Goal: Book appointment/travel/reservation

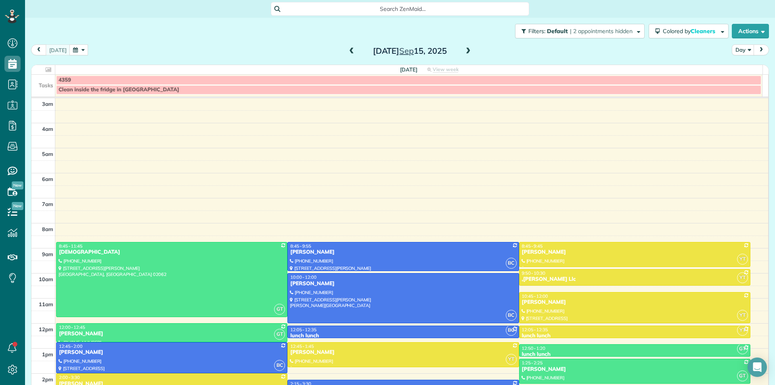
scroll to position [80, 0]
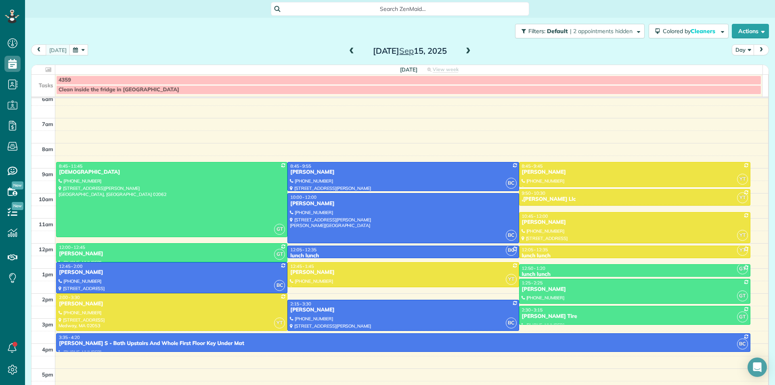
click at [76, 51] on button "button" at bounding box center [78, 49] width 19 height 11
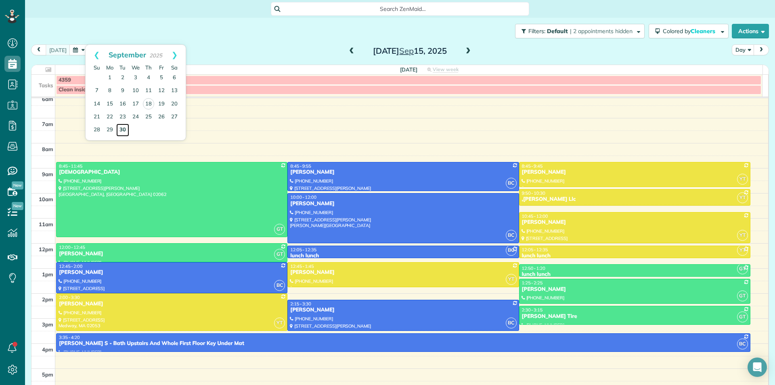
click at [124, 132] on link "30" at bounding box center [122, 129] width 13 height 13
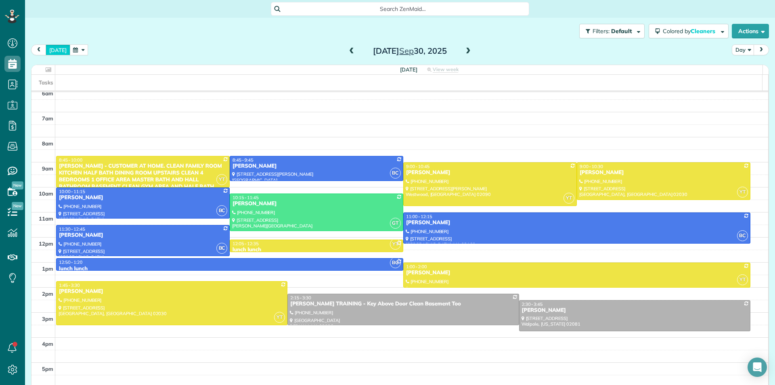
click at [59, 51] on button "[DATE]" at bounding box center [58, 49] width 25 height 11
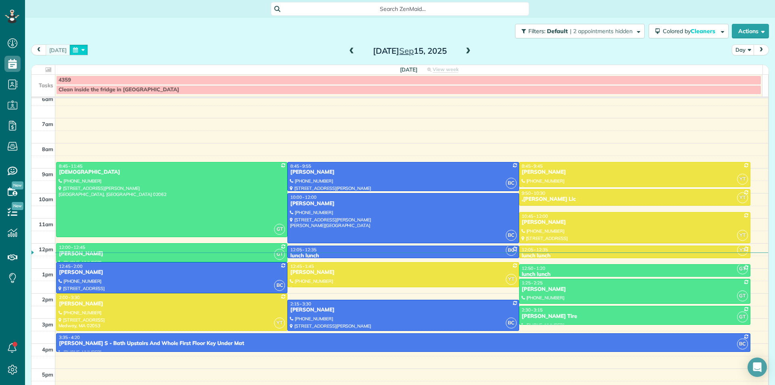
click at [76, 52] on button "button" at bounding box center [78, 49] width 19 height 11
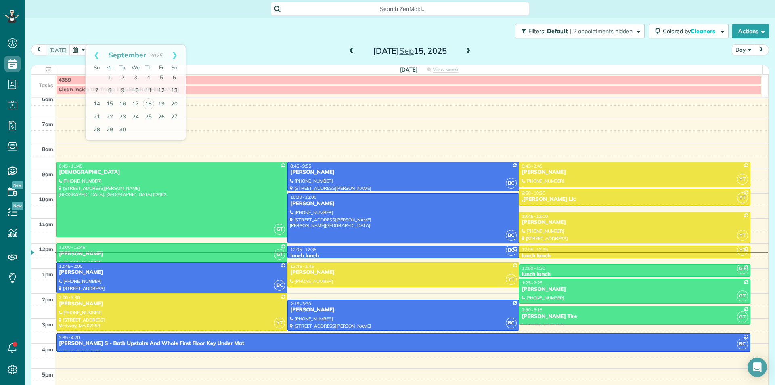
drag, startPoint x: 209, startPoint y: 8, endPoint x: 209, endPoint y: 12, distance: 4.1
click at [211, 8] on div "Search ZenMaid…" at bounding box center [400, 9] width 750 height 14
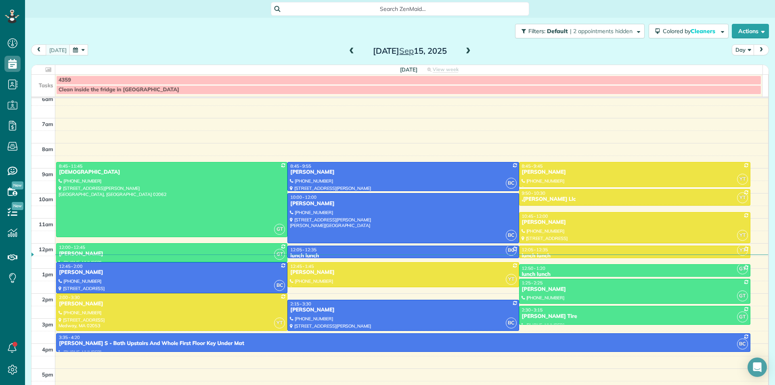
click at [86, 44] on div "[DATE] Day [DATE]" at bounding box center [400, 51] width 738 height 15
click at [74, 51] on button "button" at bounding box center [78, 49] width 19 height 11
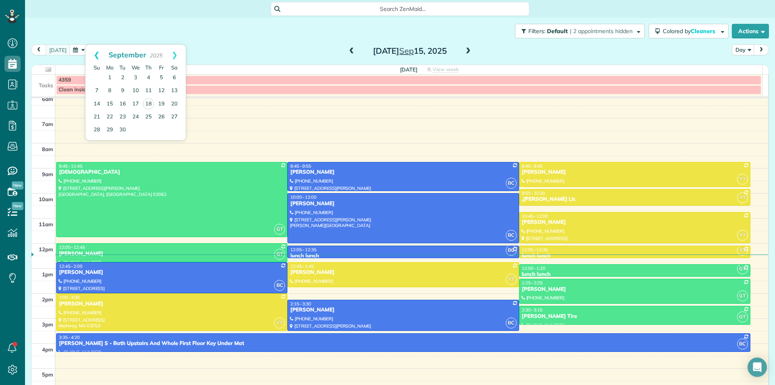
click at [95, 53] on link "Prev" at bounding box center [97, 55] width 22 height 20
click at [136, 119] on link "20" at bounding box center [135, 116] width 13 height 13
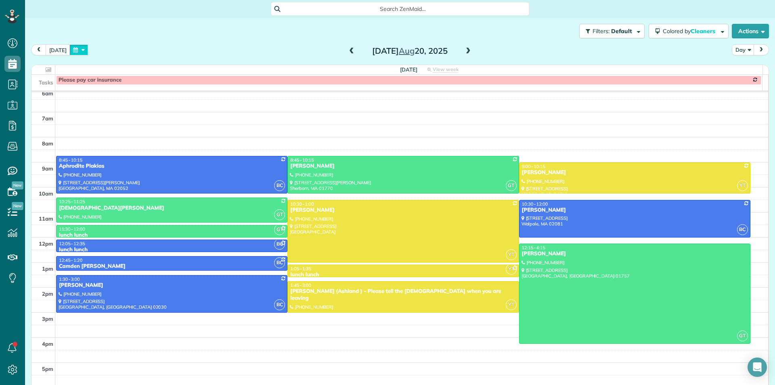
click at [71, 52] on button "button" at bounding box center [78, 49] width 19 height 11
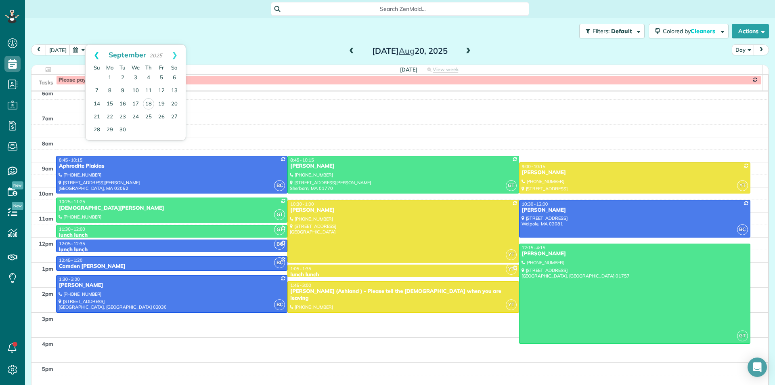
click at [92, 54] on link "Prev" at bounding box center [97, 55] width 22 height 20
click at [134, 104] on link "13" at bounding box center [135, 103] width 13 height 13
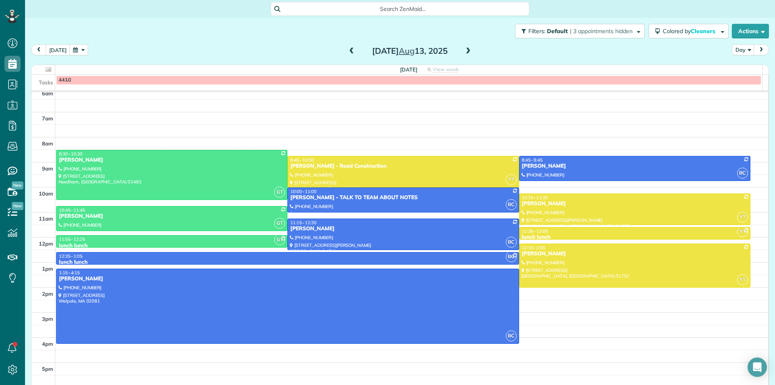
click at [75, 50] on button "button" at bounding box center [78, 49] width 19 height 11
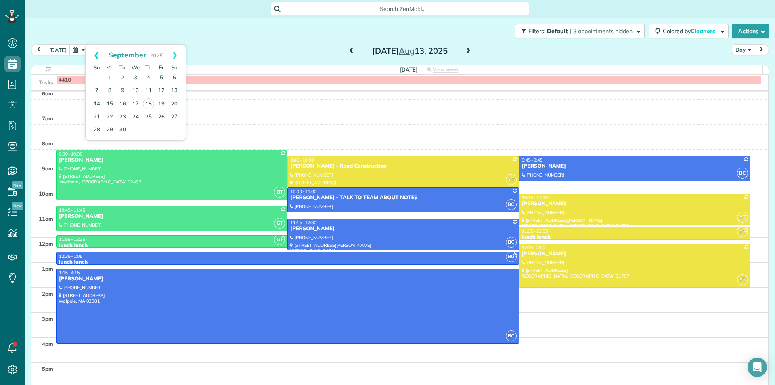
click at [94, 56] on link "Prev" at bounding box center [97, 55] width 22 height 20
click at [133, 91] on link "6" at bounding box center [135, 90] width 13 height 13
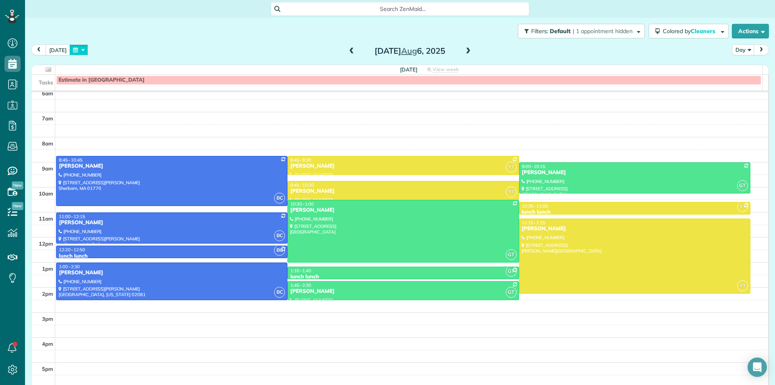
click at [77, 48] on button "button" at bounding box center [78, 49] width 19 height 11
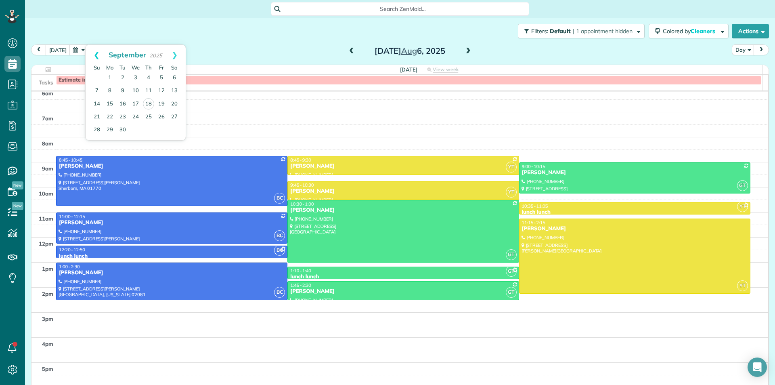
click at [94, 57] on link "Prev" at bounding box center [97, 55] width 22 height 20
click at [148, 103] on link "14" at bounding box center [148, 103] width 13 height 13
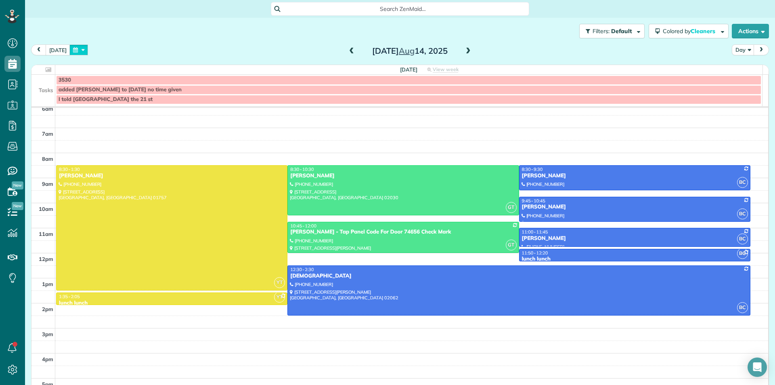
click at [77, 49] on button "button" at bounding box center [78, 49] width 19 height 11
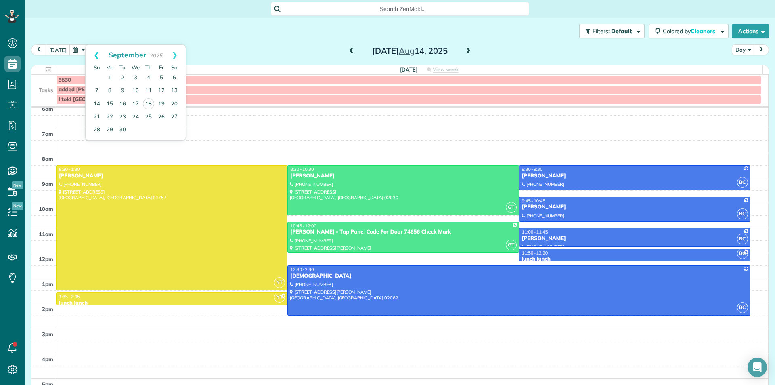
click at [95, 56] on link "Prev" at bounding box center [97, 55] width 22 height 20
click at [123, 117] on link "19" at bounding box center [122, 116] width 13 height 13
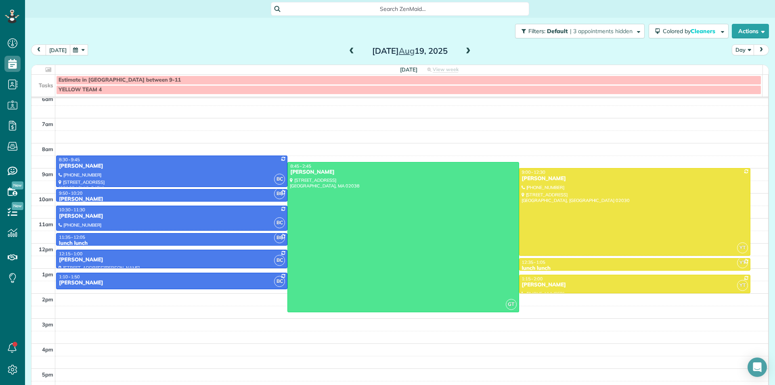
click at [54, 53] on button "[DATE]" at bounding box center [58, 49] width 25 height 11
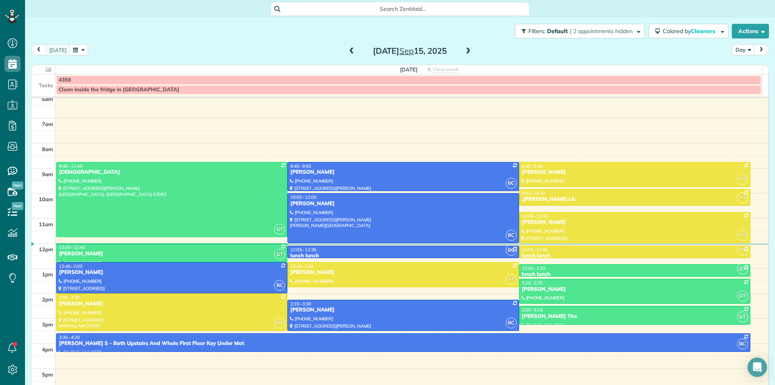
click at [76, 55] on button "button" at bounding box center [78, 49] width 19 height 11
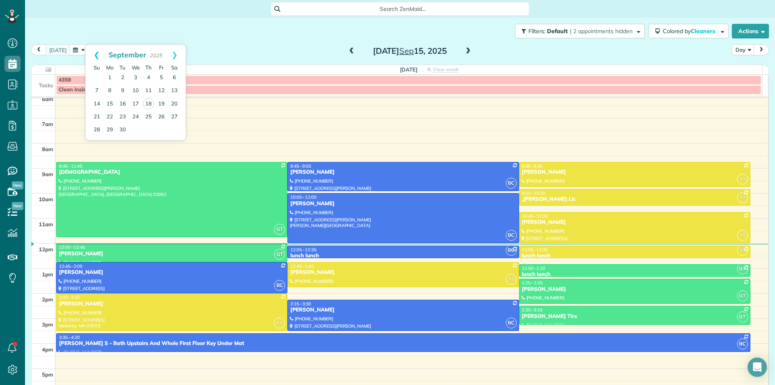
click at [95, 57] on link "Prev" at bounding box center [97, 55] width 22 height 20
click at [123, 104] on link "12" at bounding box center [122, 103] width 13 height 13
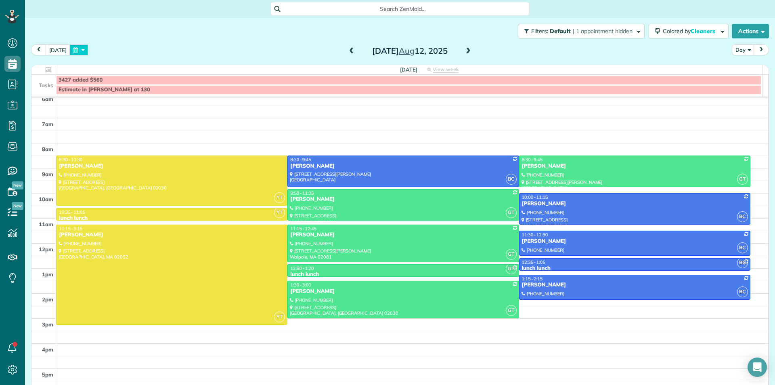
click at [76, 49] on button "button" at bounding box center [78, 49] width 19 height 11
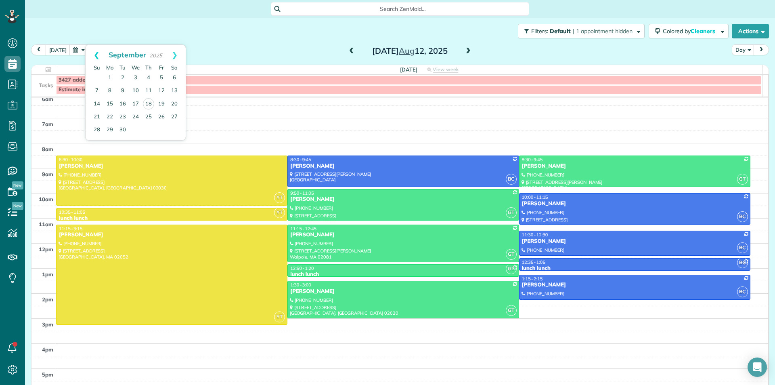
click at [96, 55] on link "Prev" at bounding box center [97, 55] width 22 height 20
click at [122, 118] on link "19" at bounding box center [122, 116] width 13 height 13
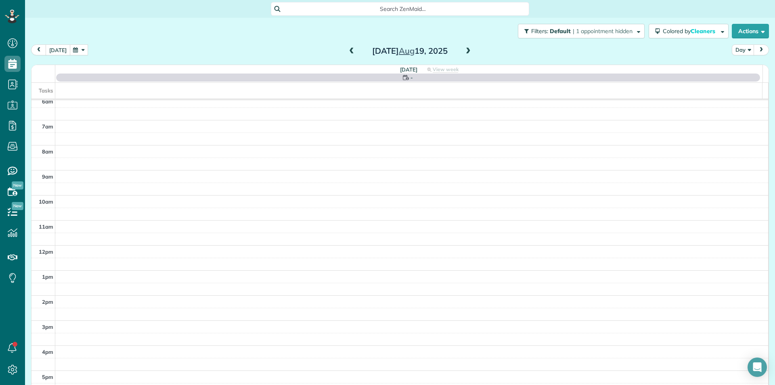
click at [58, 48] on button "[DATE]" at bounding box center [58, 49] width 25 height 11
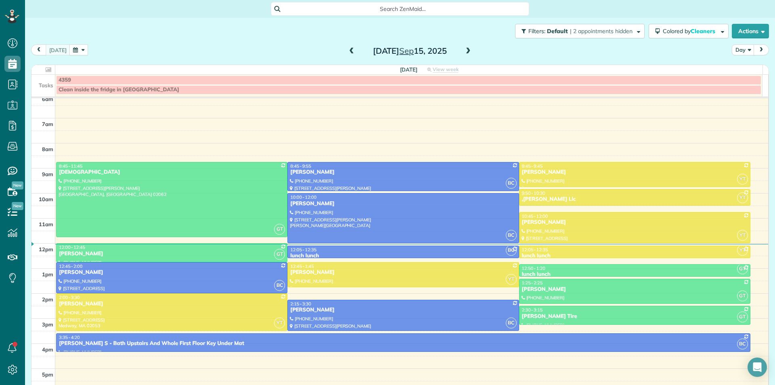
click at [77, 54] on button "button" at bounding box center [78, 49] width 19 height 11
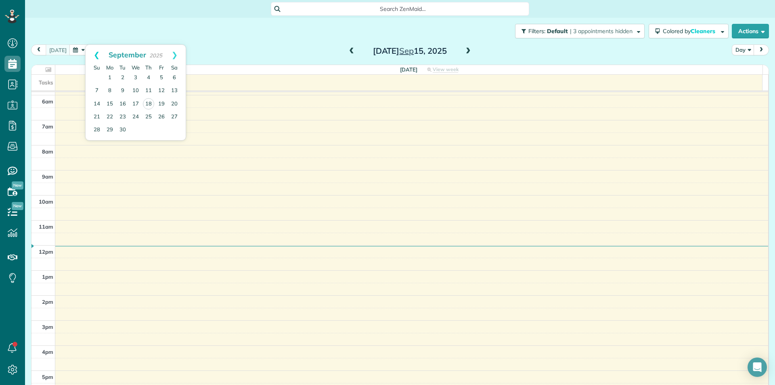
scroll to position [72, 0]
click at [89, 55] on link "Prev" at bounding box center [97, 55] width 22 height 20
click at [124, 117] on link "19" at bounding box center [122, 116] width 13 height 13
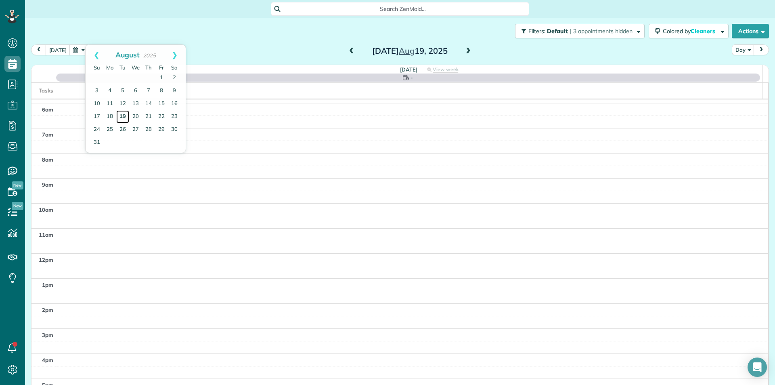
scroll to position [80, 0]
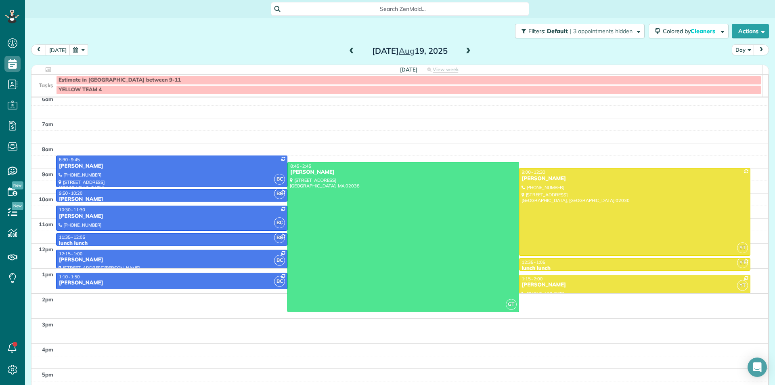
click at [465, 52] on span at bounding box center [468, 51] width 9 height 7
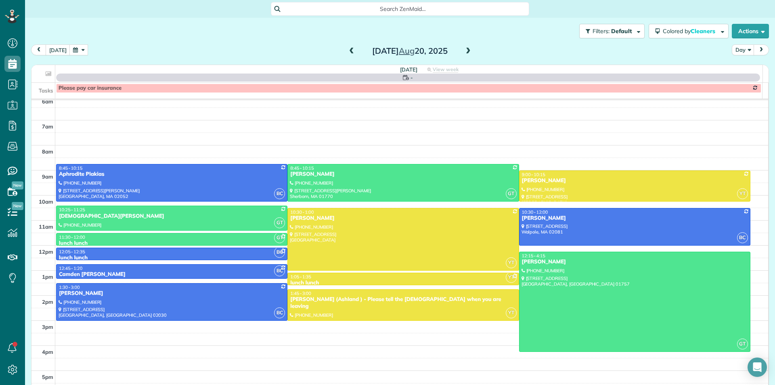
click at [465, 52] on span at bounding box center [468, 51] width 9 height 7
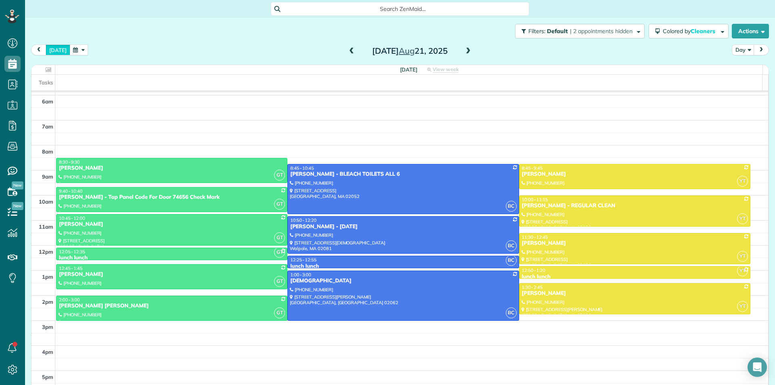
click at [50, 49] on button "[DATE]" at bounding box center [58, 49] width 25 height 11
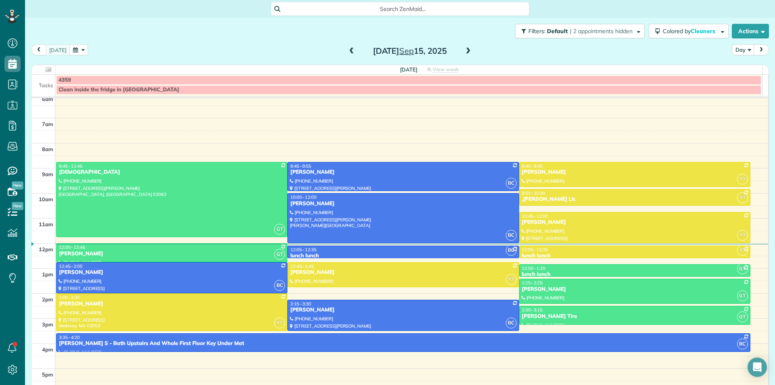
click at [464, 54] on span at bounding box center [468, 51] width 9 height 7
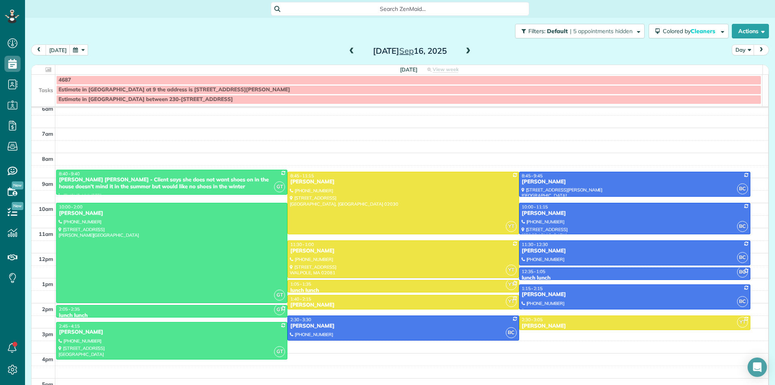
click at [464, 52] on span at bounding box center [468, 51] width 9 height 7
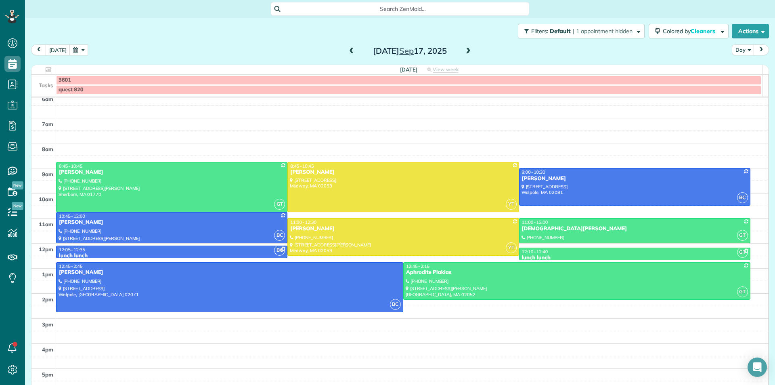
click at [464, 52] on span at bounding box center [468, 51] width 9 height 7
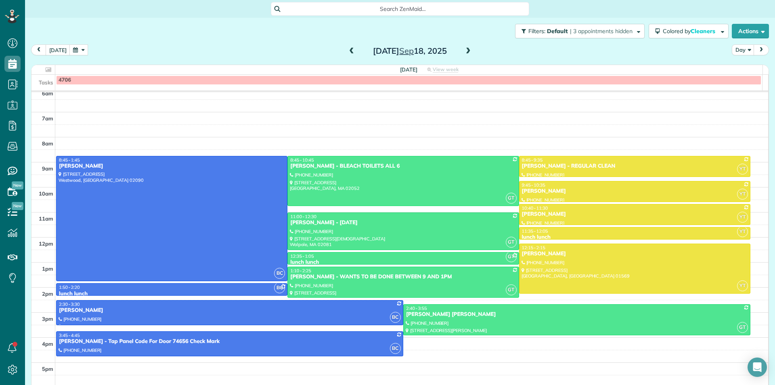
click at [347, 52] on span at bounding box center [351, 51] width 9 height 7
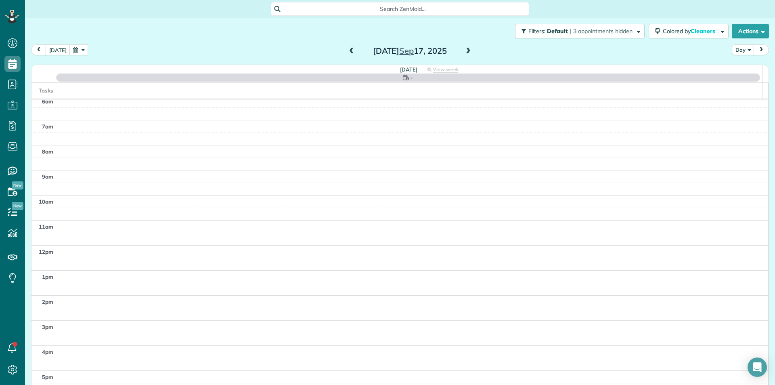
click at [464, 55] on span at bounding box center [468, 51] width 9 height 12
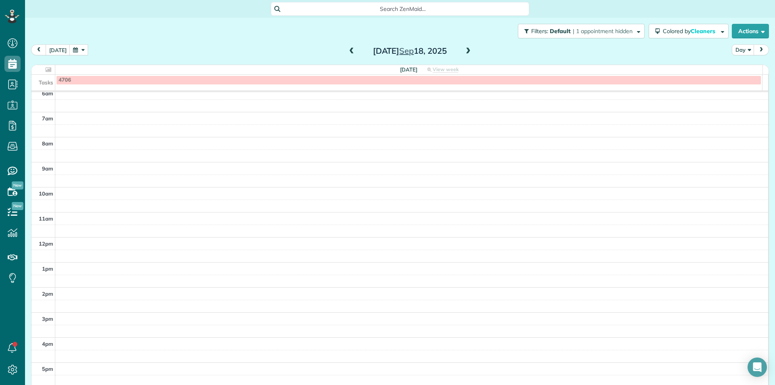
scroll to position [72, 0]
click at [58, 49] on button "[DATE]" at bounding box center [58, 49] width 25 height 11
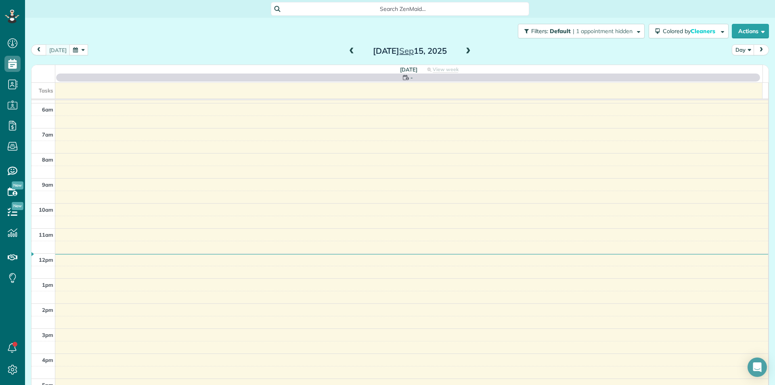
scroll to position [80, 0]
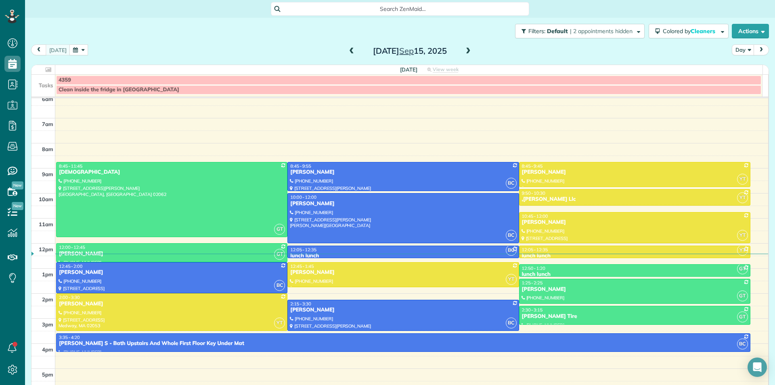
click at [465, 52] on span at bounding box center [468, 51] width 9 height 7
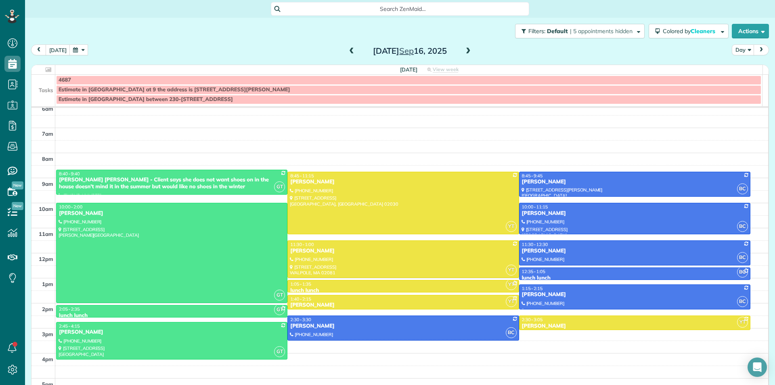
click at [465, 52] on span at bounding box center [468, 51] width 9 height 7
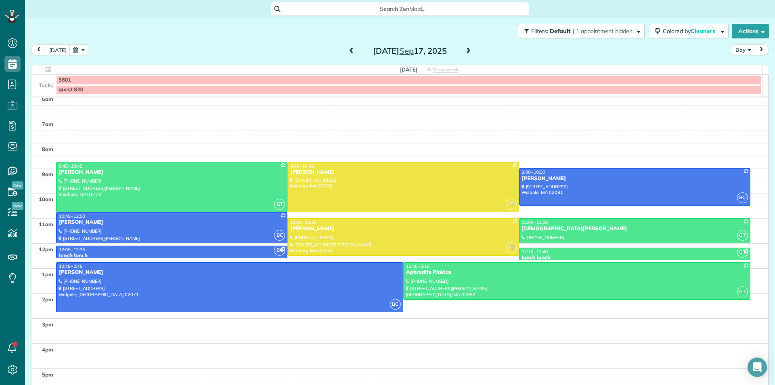
click at [465, 52] on span at bounding box center [468, 51] width 9 height 7
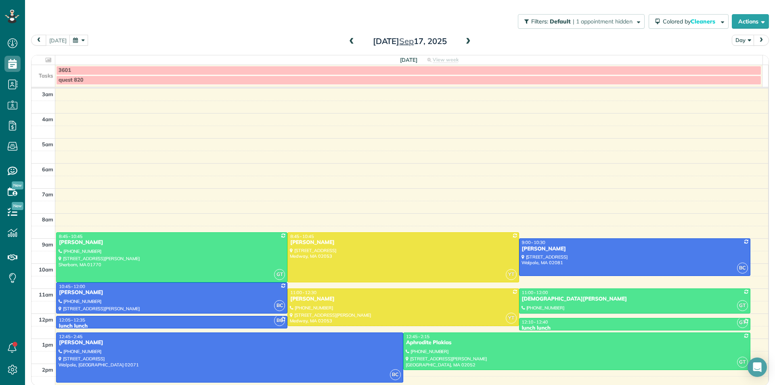
scroll to position [68, 0]
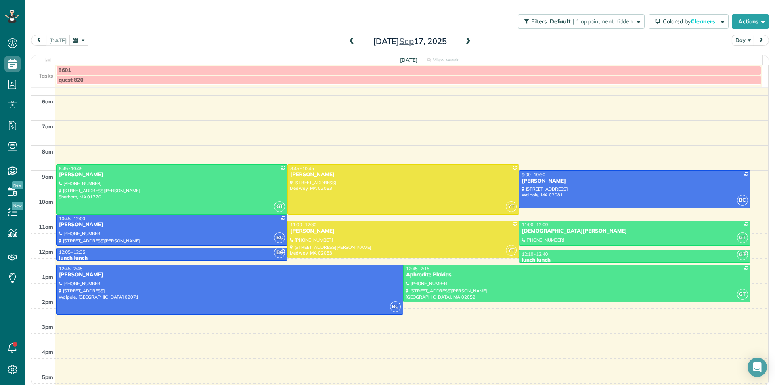
click at [464, 43] on span at bounding box center [468, 41] width 9 height 7
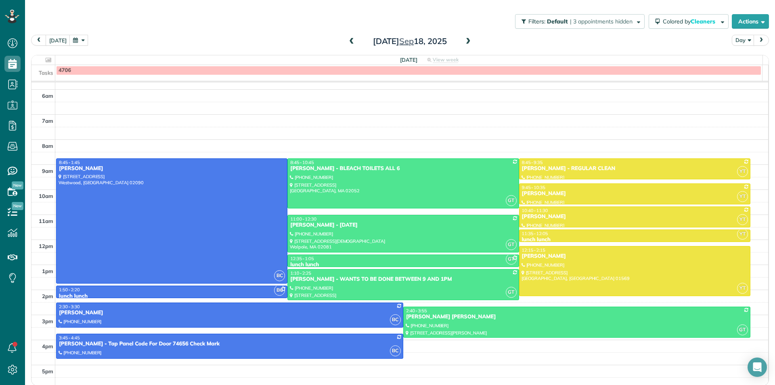
click at [464, 43] on span at bounding box center [468, 41] width 9 height 7
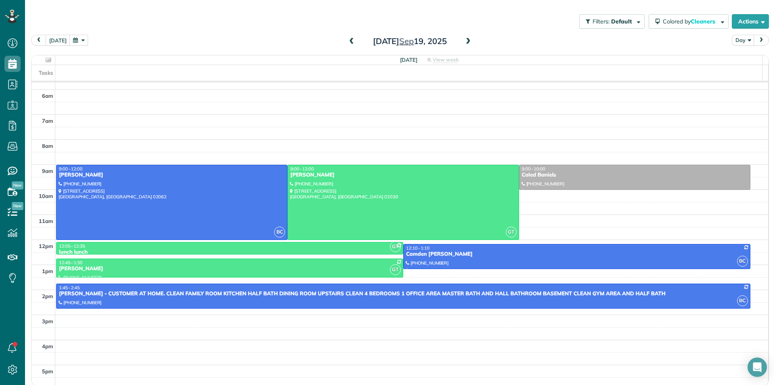
click at [348, 45] on span at bounding box center [351, 41] width 9 height 7
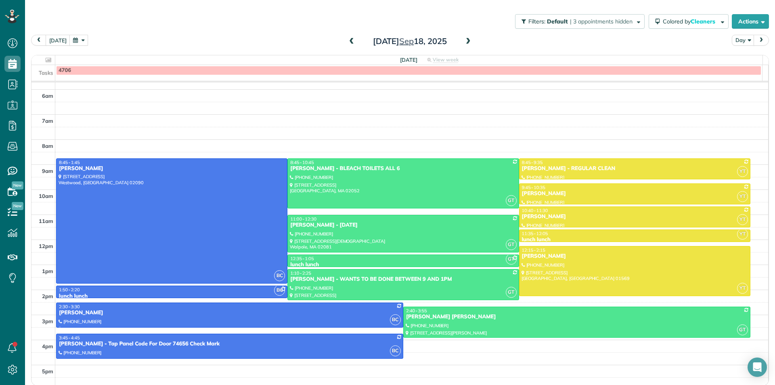
click at [464, 44] on span at bounding box center [468, 41] width 9 height 7
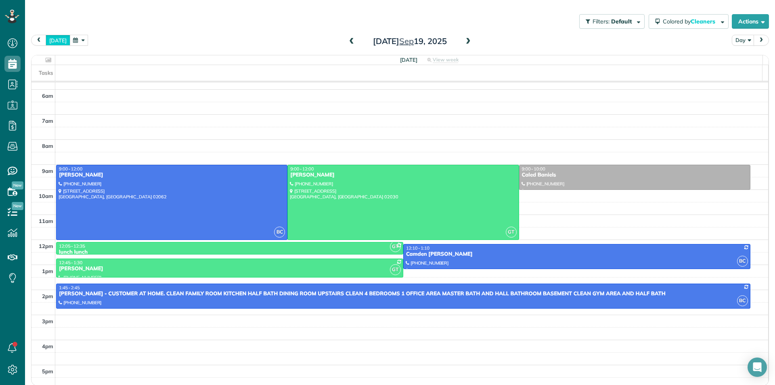
click at [57, 43] on button "[DATE]" at bounding box center [58, 40] width 25 height 11
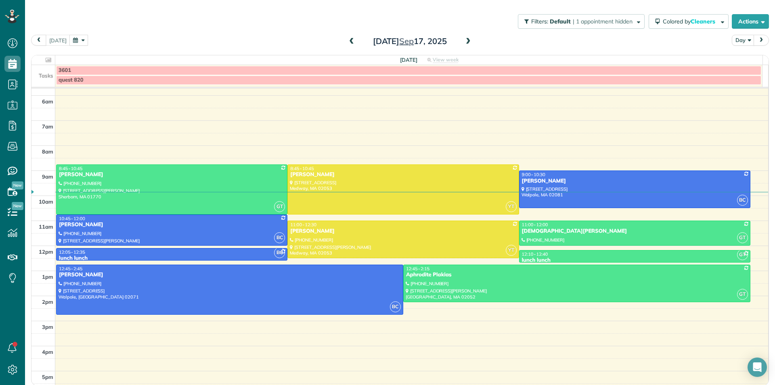
click at [75, 44] on button "button" at bounding box center [78, 40] width 19 height 11
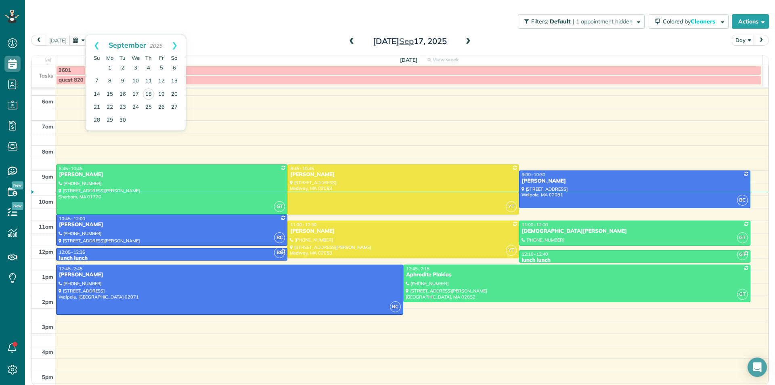
click at [130, 14] on div "Filters: Default | 1 appointment hidden Colored by Cleaners Color by Cleaner Co…" at bounding box center [400, 21] width 750 height 27
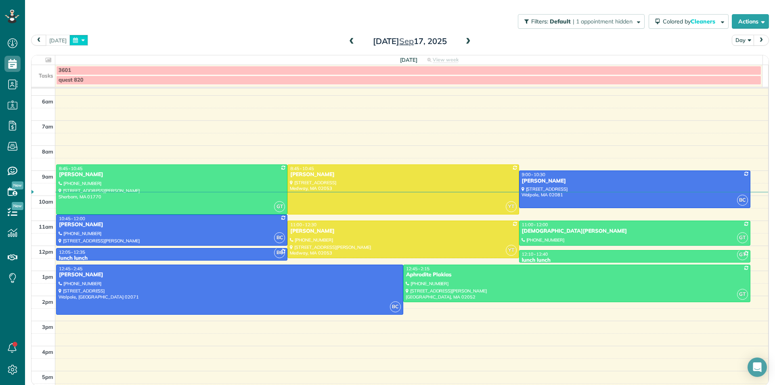
click at [72, 42] on button "button" at bounding box center [78, 40] width 19 height 11
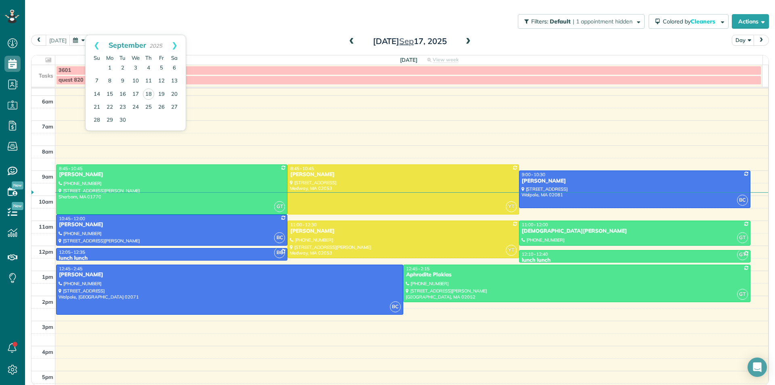
click at [224, 38] on div "today Day Wednesday Sep 17, 2025" at bounding box center [400, 42] width 738 height 15
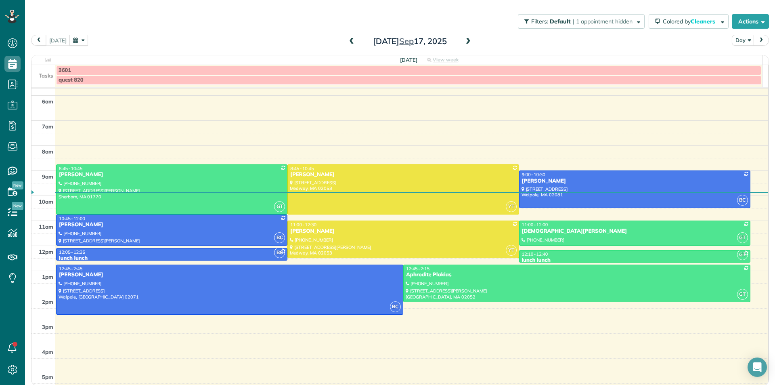
click at [347, 41] on span at bounding box center [351, 41] width 9 height 7
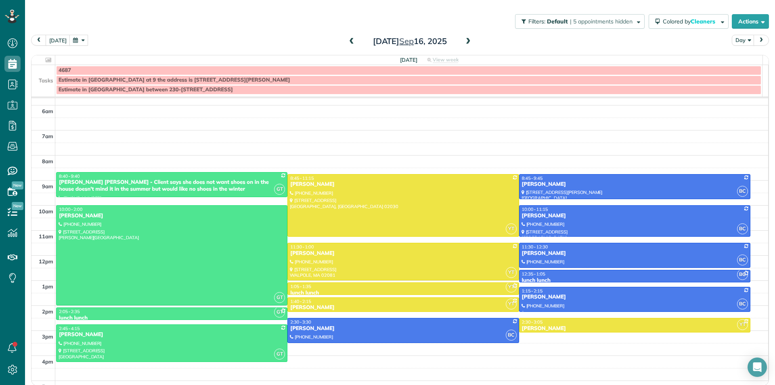
click at [465, 41] on span at bounding box center [468, 41] width 9 height 7
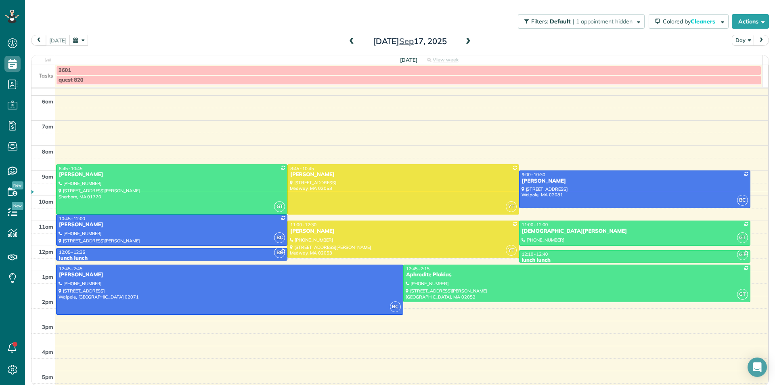
click at [347, 42] on span at bounding box center [351, 41] width 9 height 7
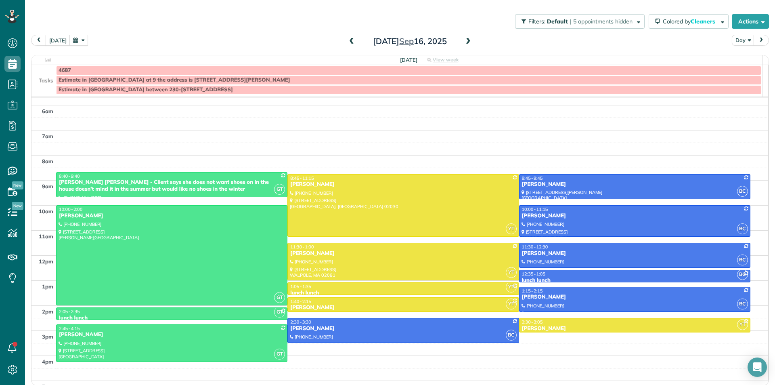
click at [77, 40] on button "button" at bounding box center [78, 40] width 19 height 11
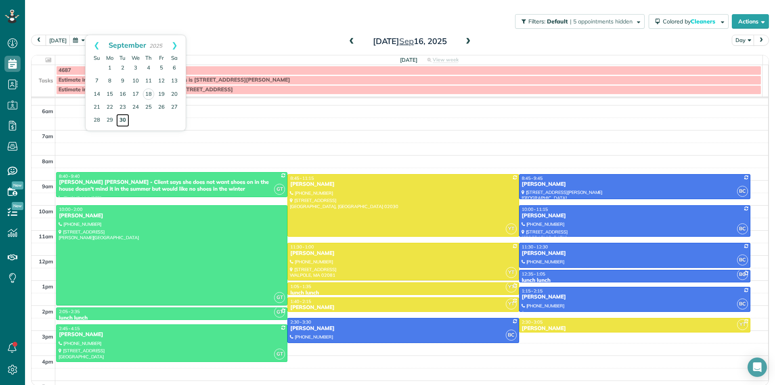
click at [122, 120] on link "30" at bounding box center [122, 120] width 13 height 13
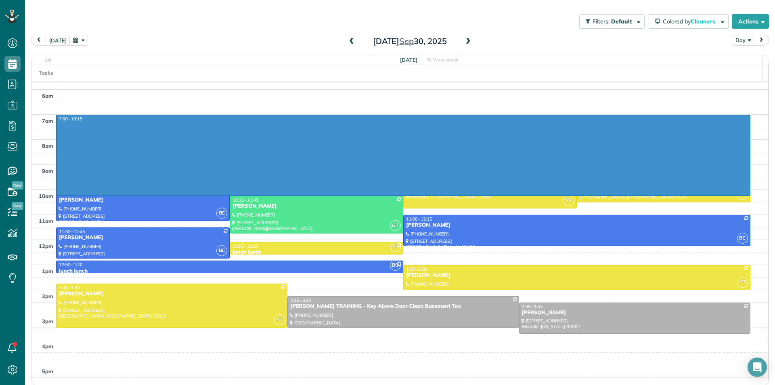
drag, startPoint x: 496, startPoint y: 117, endPoint x: 497, endPoint y: 191, distance: 74.7
click at [496, 192] on div "3am 4am 5am 6am 7am 8am 9am 10am 11am 12pm 1pm 2pm 3pm 4pm 5pm 7:00 - 10:15 YT …" at bounding box center [399, 202] width 737 height 375
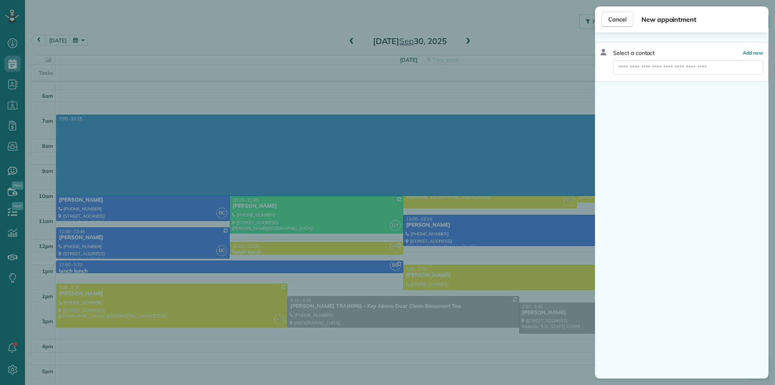
click at [446, 235] on div "Cancel New appointment Select a contact Add new" at bounding box center [387, 192] width 775 height 385
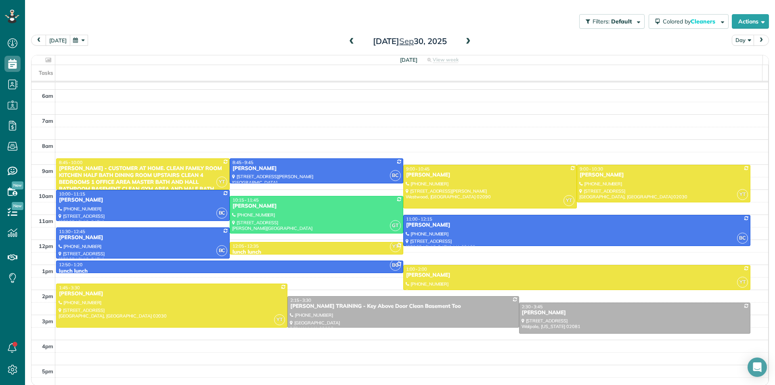
click at [57, 38] on button "[DATE]" at bounding box center [58, 40] width 25 height 11
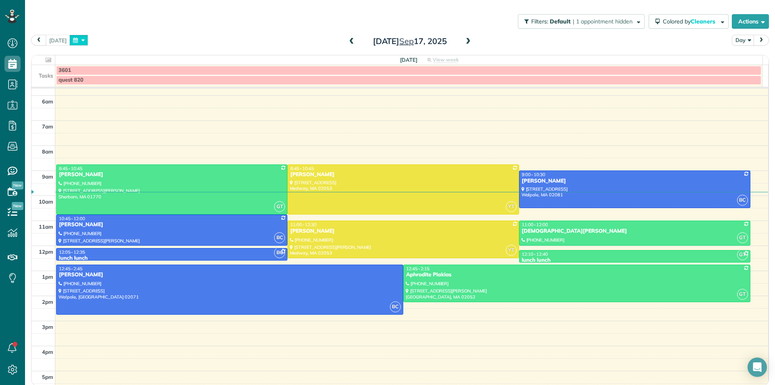
click at [75, 41] on button "button" at bounding box center [78, 40] width 19 height 11
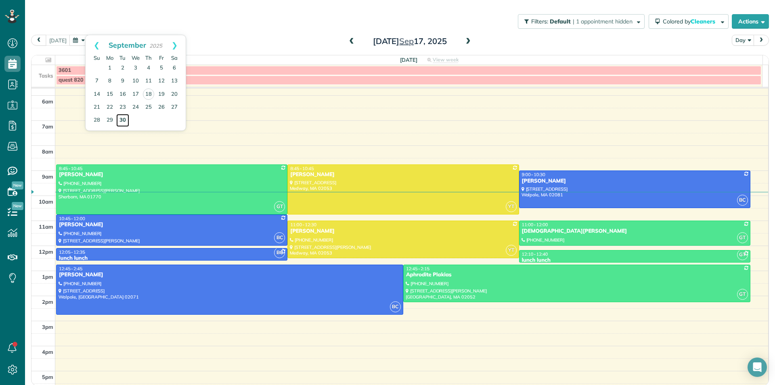
click at [121, 121] on link "30" at bounding box center [122, 120] width 13 height 13
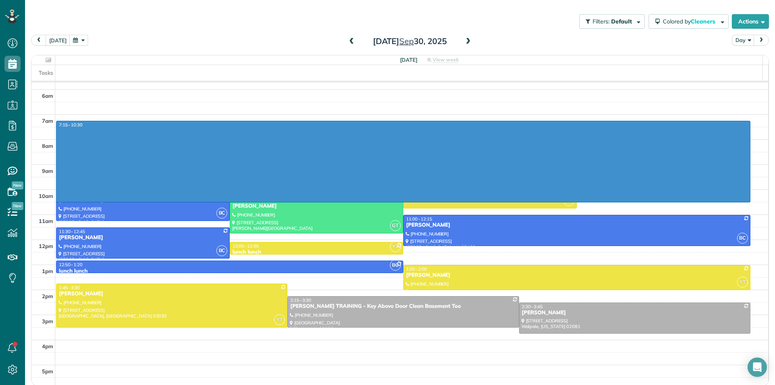
drag, startPoint x: 536, startPoint y: 123, endPoint x: 524, endPoint y: 198, distance: 76.4
click at [523, 200] on div "3am 4am 5am 6am 7am 8am 9am 10am 11am 12pm 1pm 2pm 3pm 4pm 5pm 7:15 - 10:30 YT …" at bounding box center [399, 202] width 737 height 375
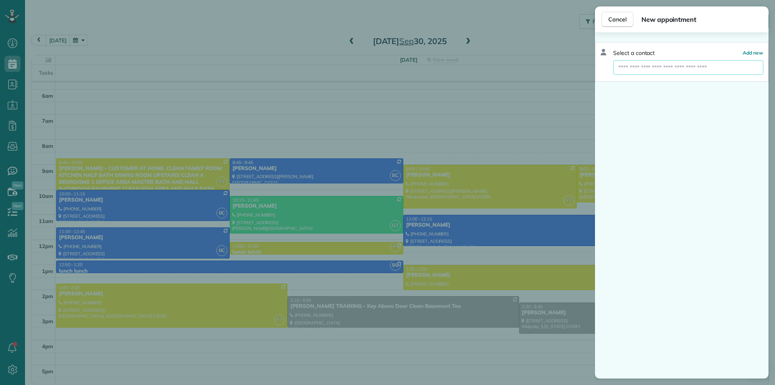
click at [724, 71] on input "text" at bounding box center [688, 67] width 150 height 15
click at [734, 69] on input "text" at bounding box center [688, 67] width 150 height 15
click at [739, 62] on input "text" at bounding box center [688, 67] width 150 height 15
type input "*"
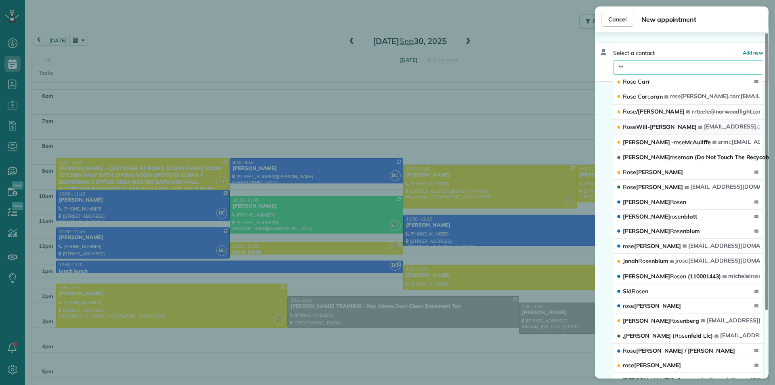
type input "*"
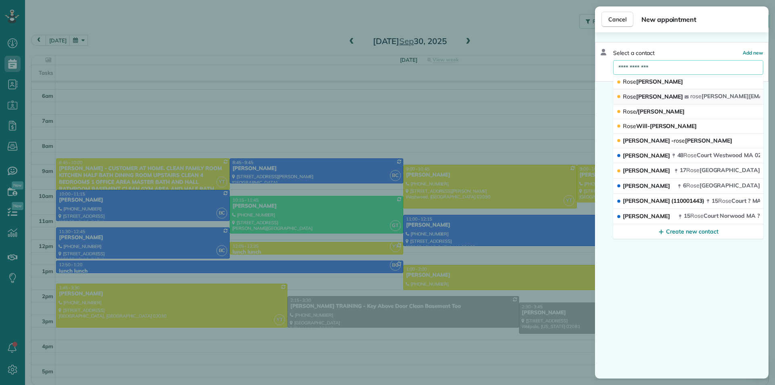
type input "**********"
click at [711, 98] on span "rose marie.corcoran1@gmail.com" at bounding box center [769, 95] width 158 height 7
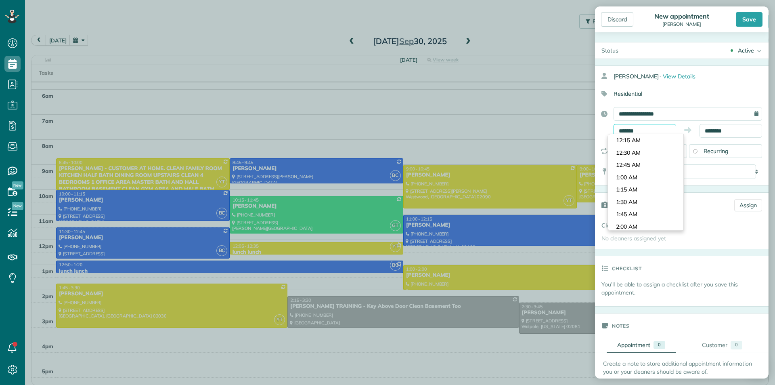
click at [652, 131] on input "*******" at bounding box center [644, 131] width 63 height 14
type input "*******"
click at [639, 162] on body "Dashboard Scheduling Calendar View List View Dispatch View - Weekly scheduling …" at bounding box center [387, 192] width 775 height 385
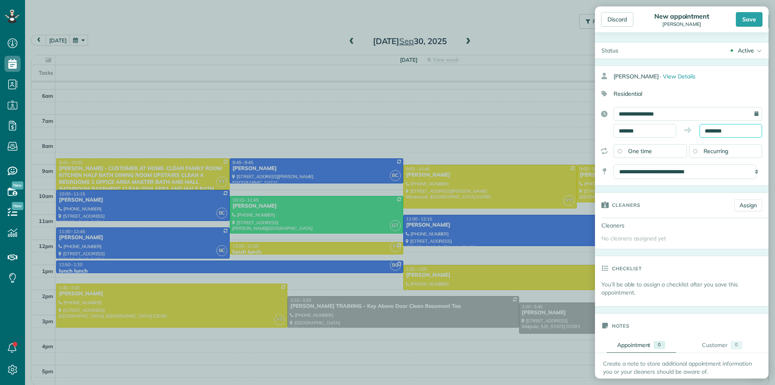
click at [732, 131] on input "********" at bounding box center [730, 131] width 63 height 14
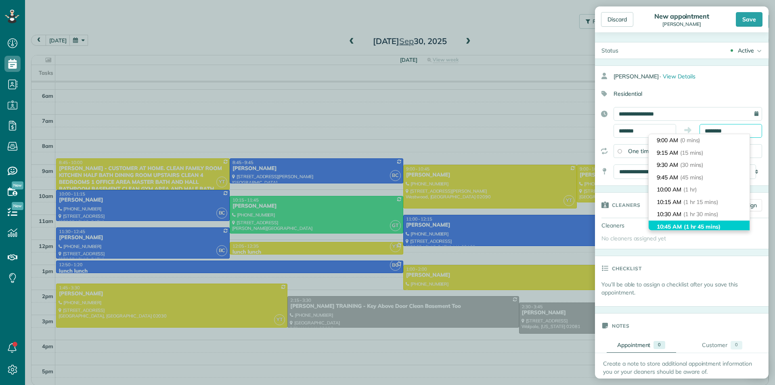
scroll to position [62, 0]
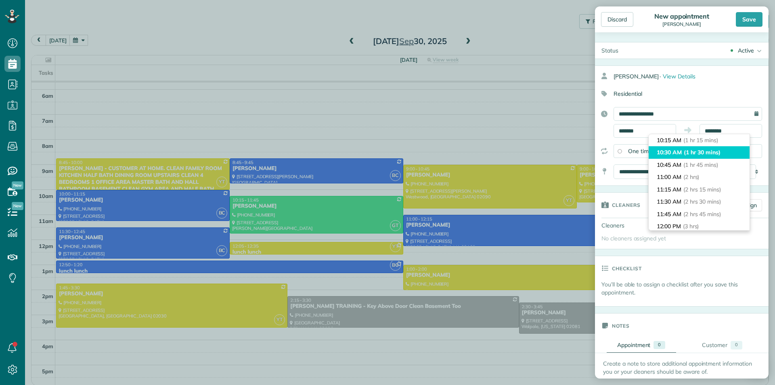
click at [704, 153] on span "(1 hr 30 mins)" at bounding box center [702, 152] width 37 height 7
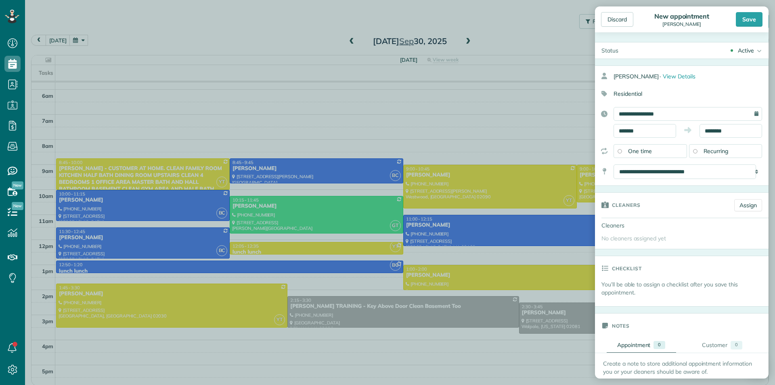
click at [716, 149] on span "Recurring" at bounding box center [715, 150] width 25 height 7
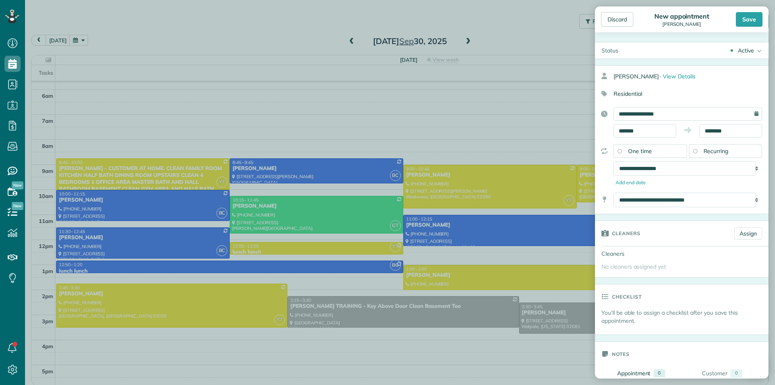
click at [651, 153] on span "One time" at bounding box center [640, 150] width 24 height 7
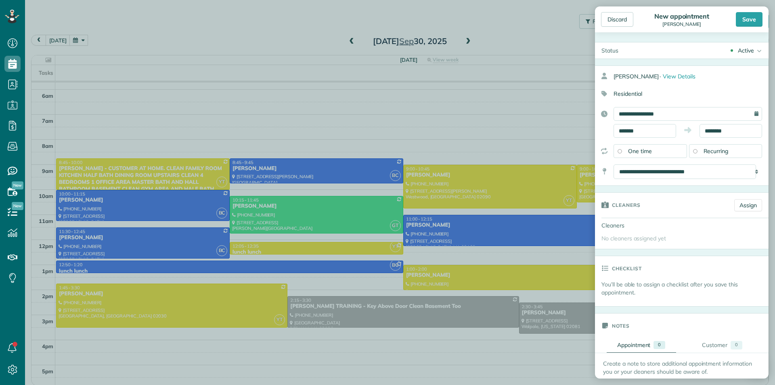
click at [713, 150] on span "Recurring" at bounding box center [715, 150] width 25 height 7
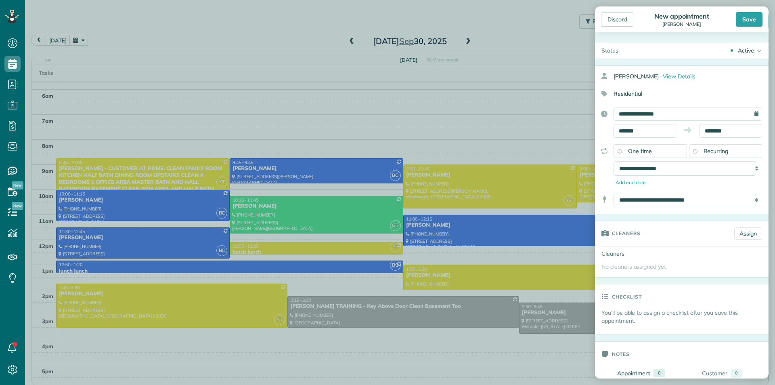
click at [716, 150] on span "Recurring" at bounding box center [715, 150] width 25 height 7
click at [732, 173] on select "**********" at bounding box center [684, 168] width 142 height 15
click at [613, 161] on select "**********" at bounding box center [684, 168] width 142 height 15
click at [696, 172] on select "**********" at bounding box center [684, 168] width 142 height 15
select select "**********"
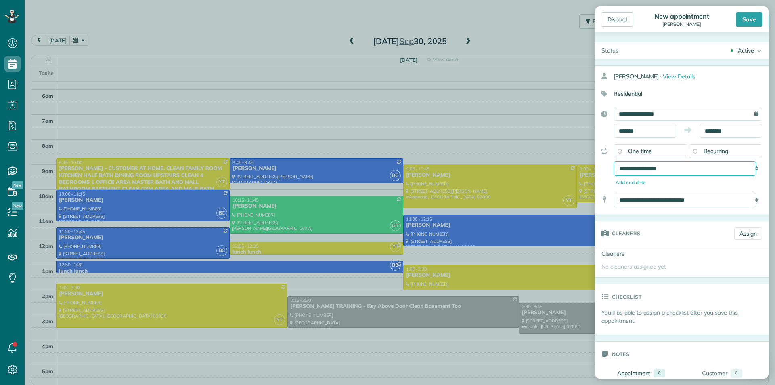
click at [613, 161] on select "**********" at bounding box center [684, 168] width 142 height 15
click at [745, 23] on div "Save" at bounding box center [749, 19] width 27 height 15
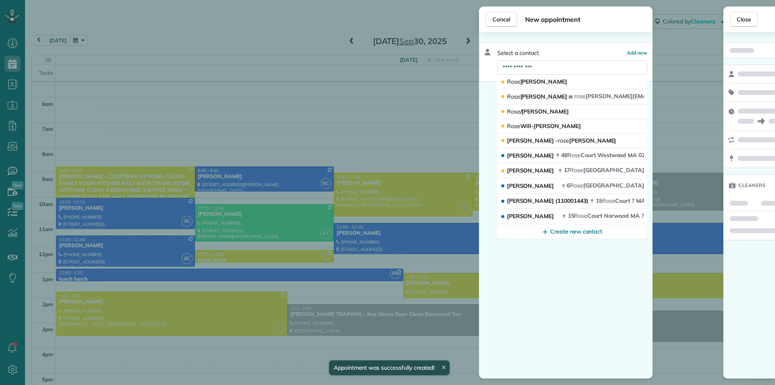
scroll to position [60, 0]
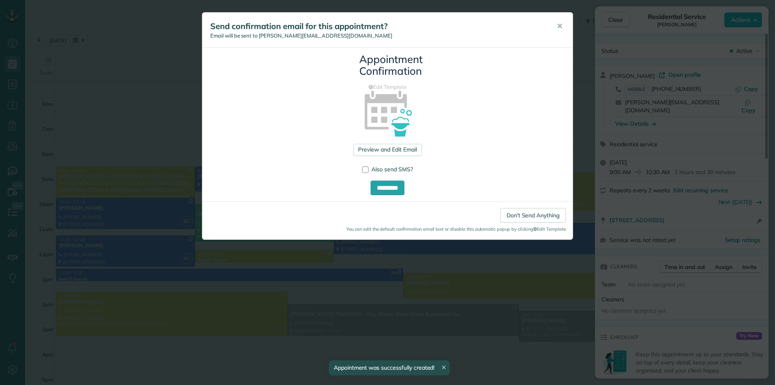
click at [267, 250] on div "**********" at bounding box center [387, 192] width 775 height 385
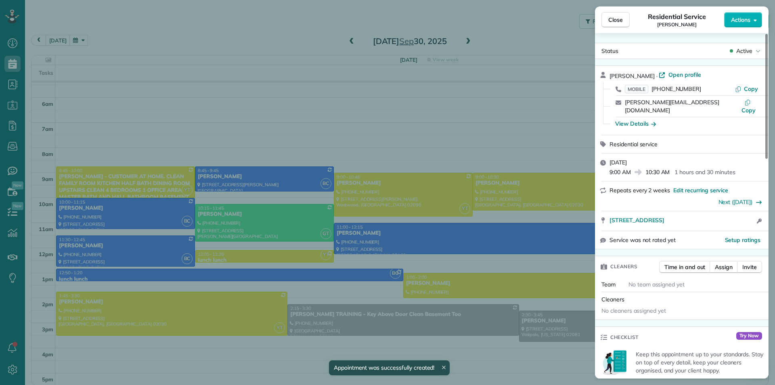
click at [278, 266] on div "Close Residential Service Rose Corcoran Actions Status Active Rose Corcoran · O…" at bounding box center [387, 192] width 775 height 385
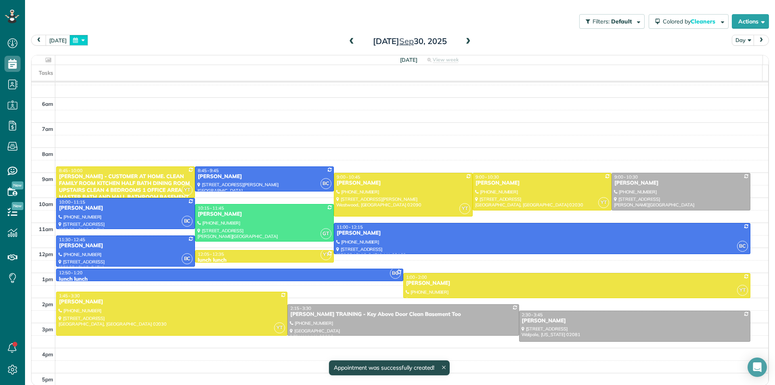
click at [77, 41] on button "button" at bounding box center [78, 40] width 19 height 11
click at [150, 109] on link "25" at bounding box center [148, 107] width 13 height 13
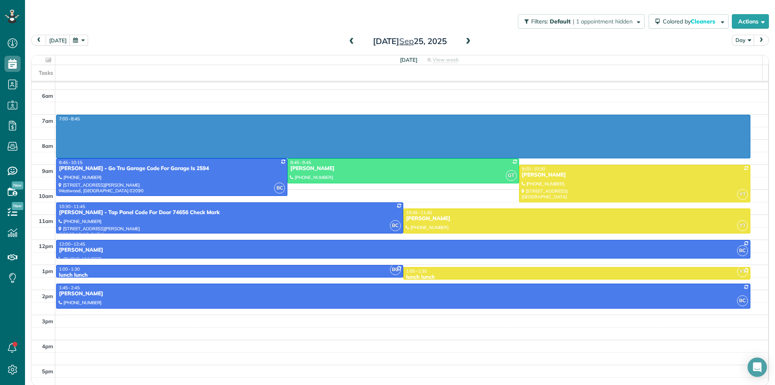
click at [483, 168] on div "3am 4am 5am 6am 7am 8am 9am 10am 11am 12pm 1pm 2pm 3pm 4pm 5pm 7:00 - 8:45 BC 8…" at bounding box center [399, 202] width 737 height 375
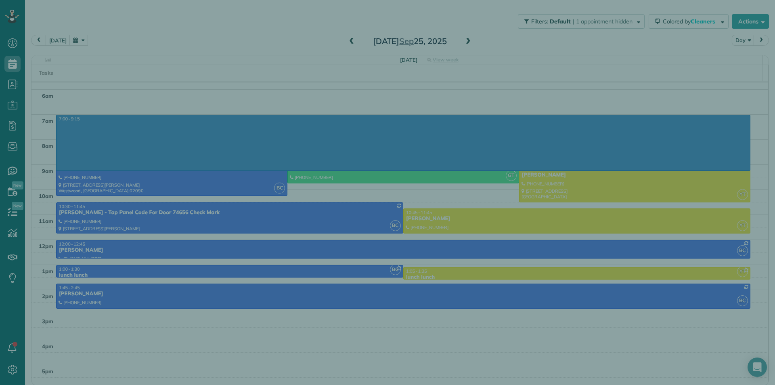
drag, startPoint x: 431, startPoint y: 254, endPoint x: 444, endPoint y: 190, distance: 65.5
click at [431, 253] on div "Cancel New appointment Select a contact Add new" at bounding box center [387, 192] width 775 height 385
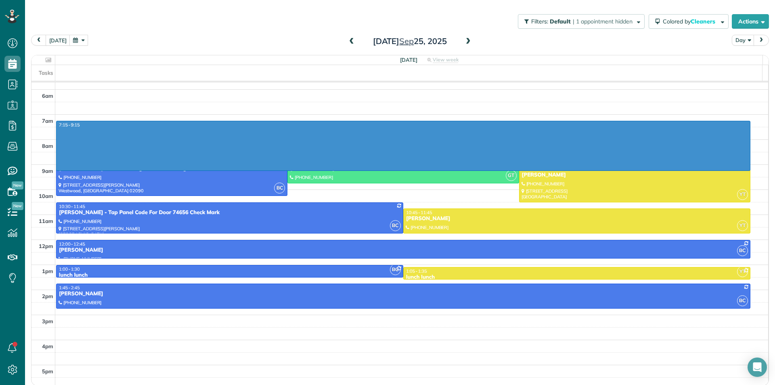
drag, startPoint x: 485, startPoint y: 124, endPoint x: 478, endPoint y: 168, distance: 44.2
click at [478, 168] on div "3am 4am 5am 6am 7am 8am 9am 10am 11am 12pm 1pm 2pm 3pm 4pm 5pm 7:15 - 9:15 BC 8…" at bounding box center [399, 202] width 737 height 375
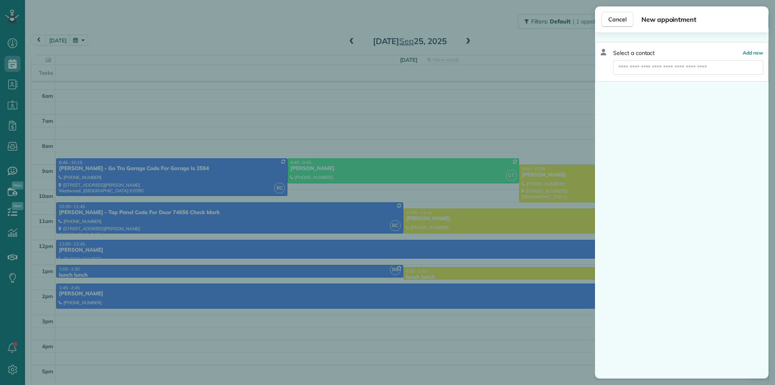
click at [438, 234] on div "Cancel New appointment Select a contact Add new" at bounding box center [387, 192] width 775 height 385
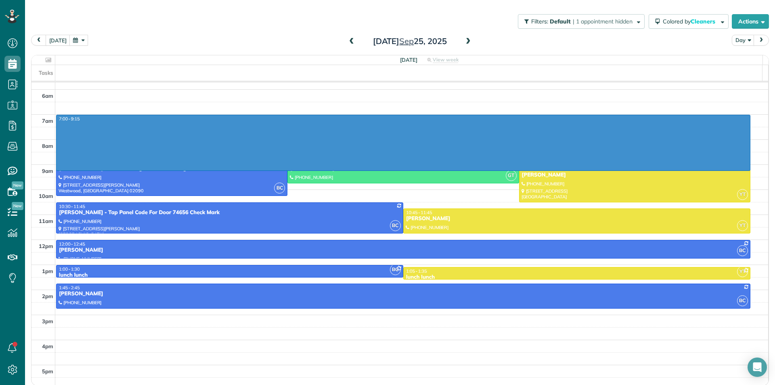
drag, startPoint x: 501, startPoint y: 121, endPoint x: 499, endPoint y: 168, distance: 47.7
click at [499, 168] on div "3am 4am 5am 6am 7am 8am 9am 10am 11am 12pm 1pm 2pm 3pm 4pm 5pm 7:00 - 9:15 BC 8…" at bounding box center [399, 202] width 737 height 375
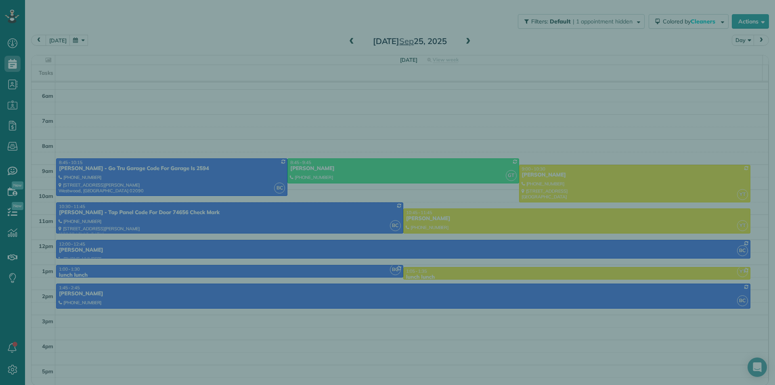
click at [442, 235] on div "Cancel New appointment Select a contact Add new" at bounding box center [387, 192] width 775 height 385
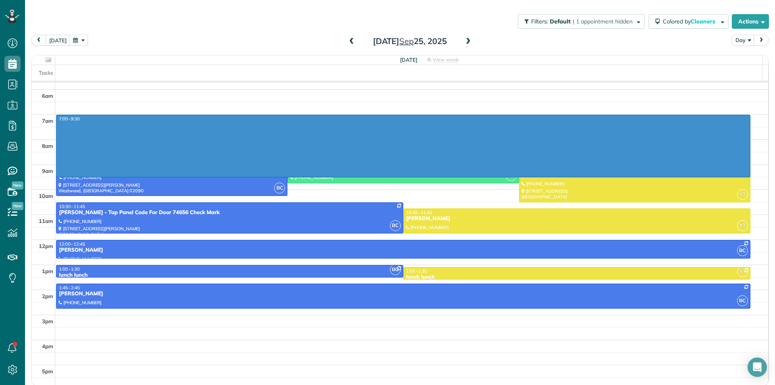
drag, startPoint x: 553, startPoint y: 117, endPoint x: 546, endPoint y: 174, distance: 56.5
click at [546, 174] on div "3am 4am 5am 6am 7am 8am 9am 10am 11am 12pm 1pm 2pm 3pm 4pm 5pm 7:00 - 9:30 BC 8…" at bounding box center [399, 202] width 737 height 375
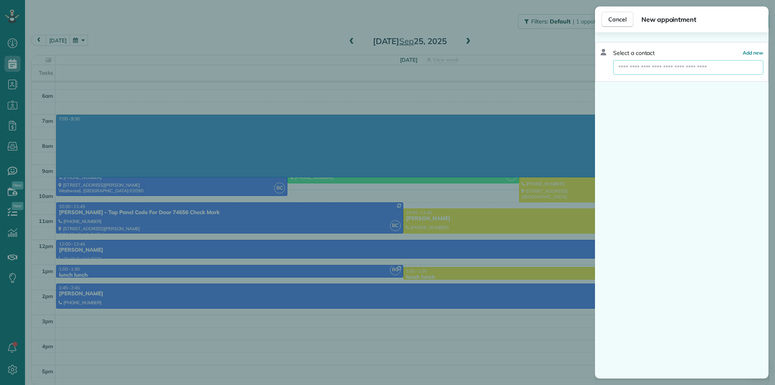
click at [749, 70] on input "text" at bounding box center [688, 67] width 150 height 15
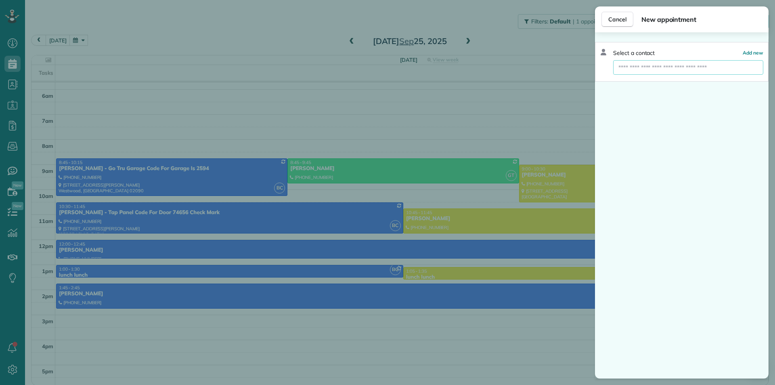
click at [465, 272] on div "Cancel New appointment Select a contact Add new" at bounding box center [387, 192] width 775 height 385
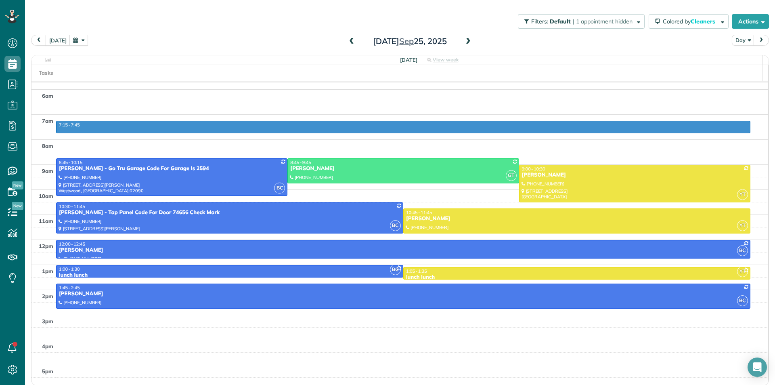
click at [483, 161] on div "3am 4am 5am 6am 7am 8am 9am 10am 11am 12pm 1pm 2pm 3pm 4pm 5pm 7:15 - 7:45 BC 8…" at bounding box center [399, 202] width 737 height 375
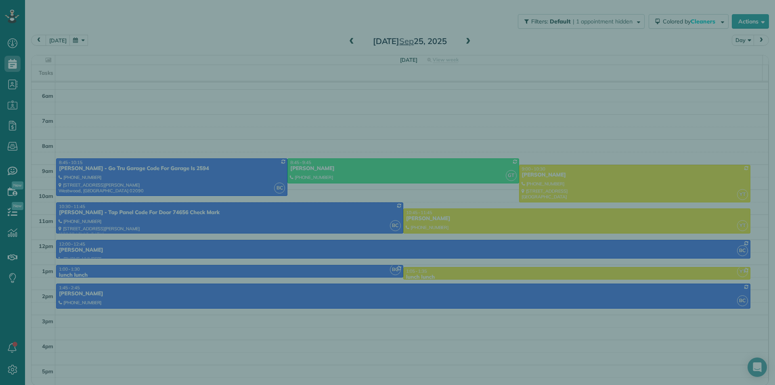
click at [450, 208] on div "Cancel New appointment Select a contact Add new" at bounding box center [387, 192] width 775 height 385
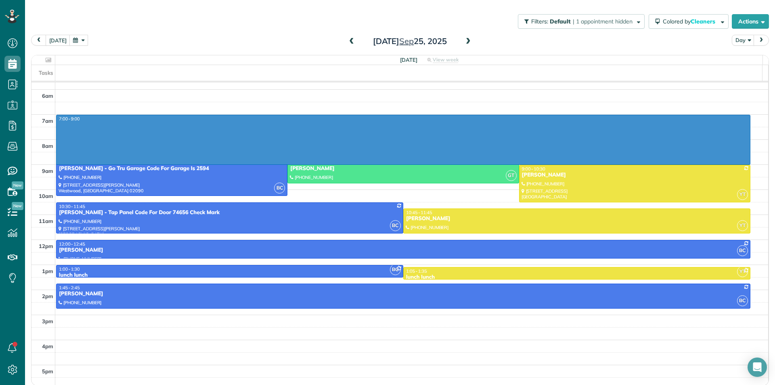
drag, startPoint x: 481, startPoint y: 121, endPoint x: 482, endPoint y: 159, distance: 38.0
click at [482, 159] on div "3am 4am 5am 6am 7am 8am 9am 10am 11am 12pm 1pm 2pm 3pm 4pm 5pm 7:00 - 9:00 BC 8…" at bounding box center [399, 202] width 737 height 375
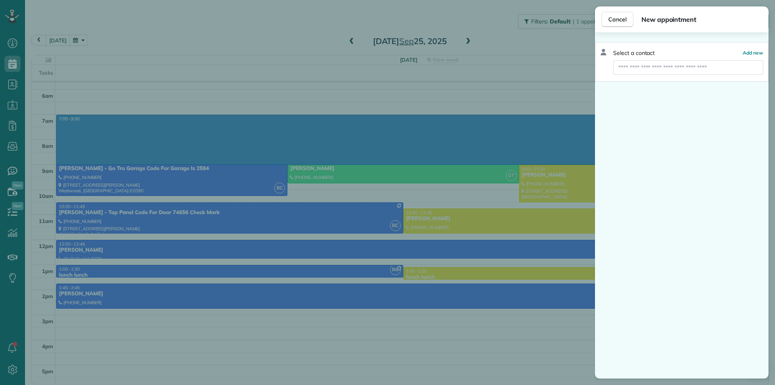
click at [427, 218] on div "Cancel New appointment Select a contact Add new" at bounding box center [387, 192] width 775 height 385
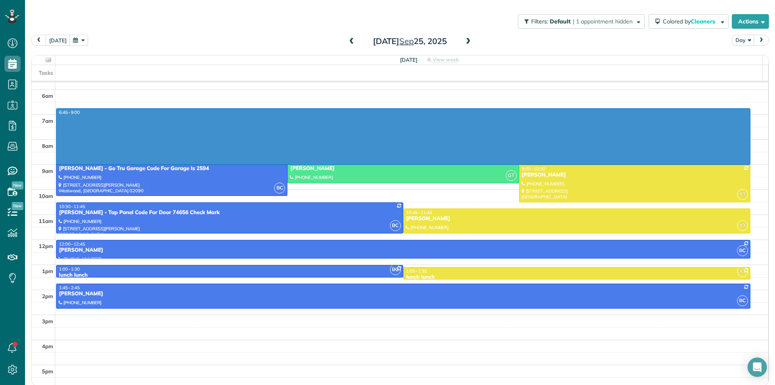
drag, startPoint x: 500, startPoint y: 113, endPoint x: 493, endPoint y: 159, distance: 46.2
click at [492, 160] on div "3am 4am 5am 6am 7am 8am 9am 10am 11am 12pm 1pm 2pm 3pm 4pm 5pm 6:45 - 9:00 BC 8…" at bounding box center [399, 202] width 737 height 375
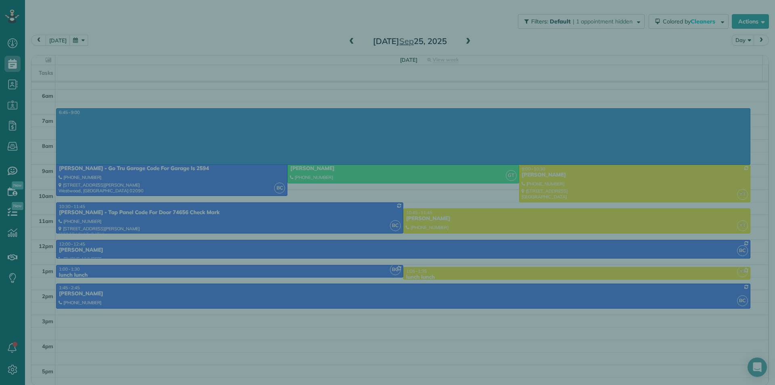
drag, startPoint x: 458, startPoint y: 209, endPoint x: 462, endPoint y: 186, distance: 23.8
click at [458, 208] on div "Cancel New appointment Select a contact Add new" at bounding box center [387, 192] width 775 height 385
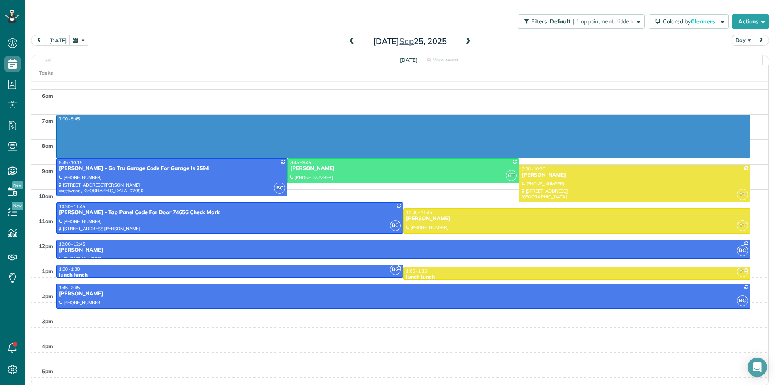
drag, startPoint x: 500, startPoint y: 117, endPoint x: 500, endPoint y: 153, distance: 35.1
click at [500, 153] on div "3am 4am 5am 6am 7am 8am 9am 10am 11am 12pm 1pm 2pm 3pm 4pm 5pm 7:00 - 8:45 BC 8…" at bounding box center [399, 202] width 737 height 375
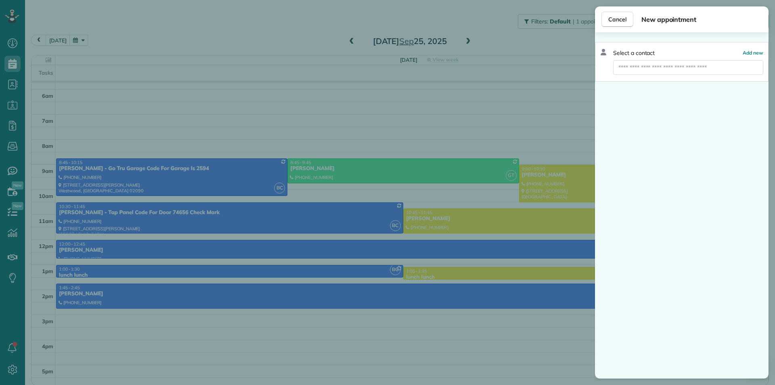
click at [471, 199] on div "Cancel New appointment Select a contact Add new" at bounding box center [387, 192] width 775 height 385
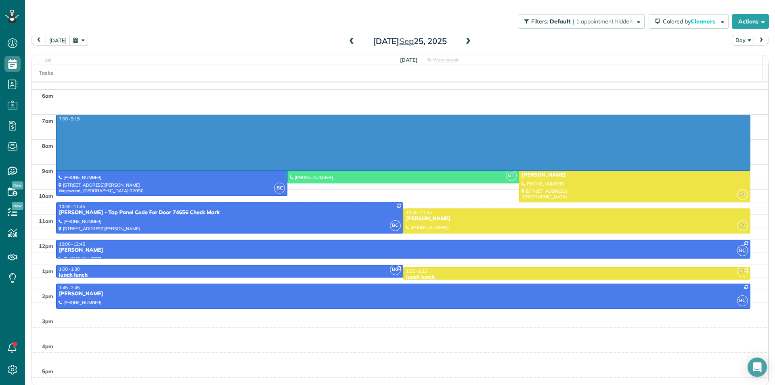
drag, startPoint x: 499, startPoint y: 120, endPoint x: 496, endPoint y: 166, distance: 46.1
click at [496, 167] on div "3am 4am 5am 6am 7am 8am 9am 10am 11am 12pm 1pm 2pm 3pm 4pm 5pm 7:00 - 9:15 BC 8…" at bounding box center [399, 202] width 737 height 375
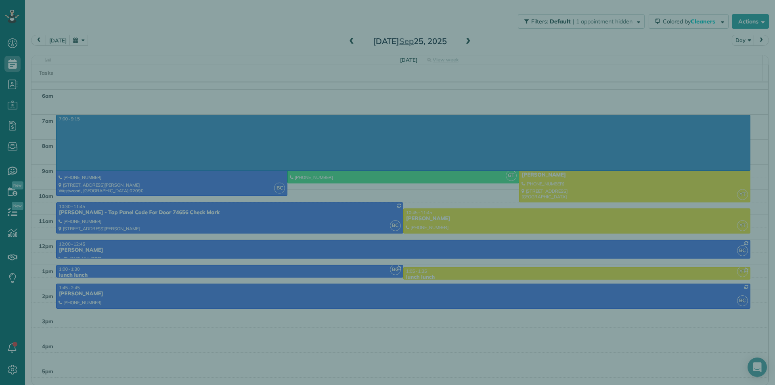
click at [476, 210] on div "Cancel New appointment Select a contact Add new" at bounding box center [387, 192] width 775 height 385
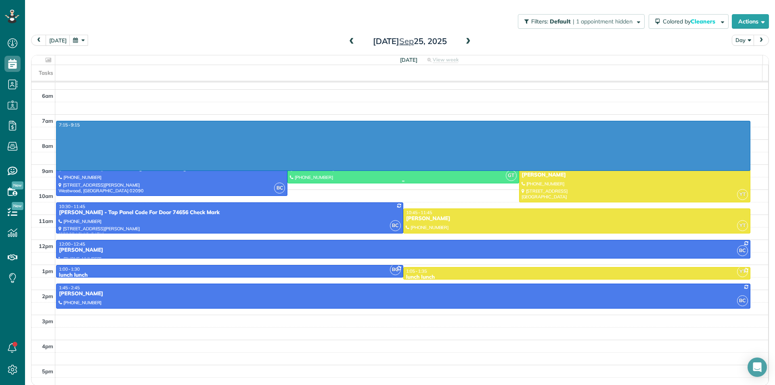
drag, startPoint x: 500, startPoint y: 125, endPoint x: 504, endPoint y: 165, distance: 40.6
click at [504, 165] on div "3am 4am 5am 6am 7am 8am 9am 10am 11am 12pm 1pm 2pm 3pm 4pm 5pm 7:15 - 9:15 BC 8…" at bounding box center [399, 202] width 737 height 375
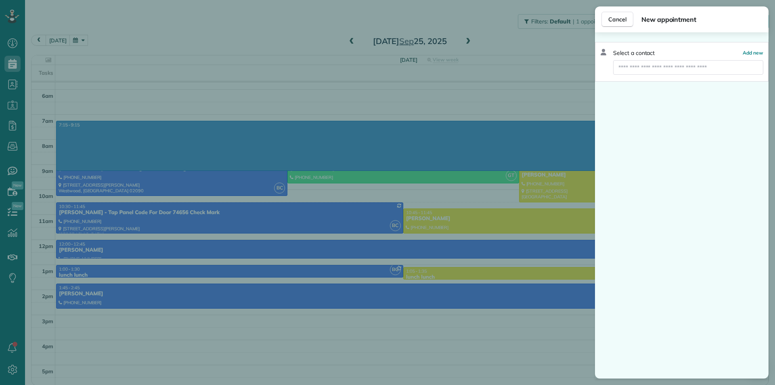
click at [480, 208] on div "Cancel New appointment Select a contact Add new" at bounding box center [387, 192] width 775 height 385
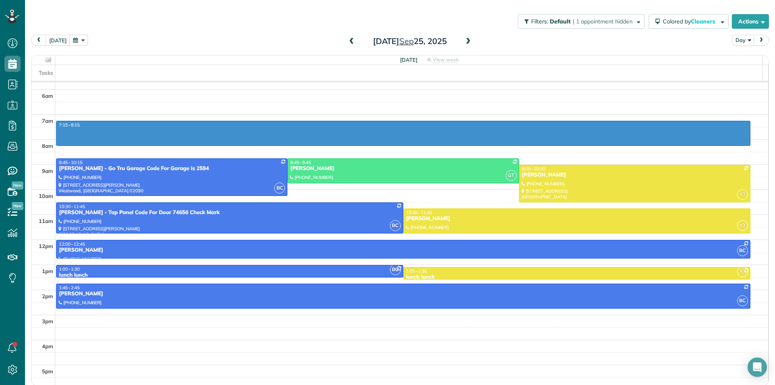
click at [494, 159] on div "3am 4am 5am 6am 7am 8am 9am 10am 11am 12pm 1pm 2pm 3pm 4pm 5pm 7:15 - 8:15 BC 8…" at bounding box center [399, 202] width 737 height 375
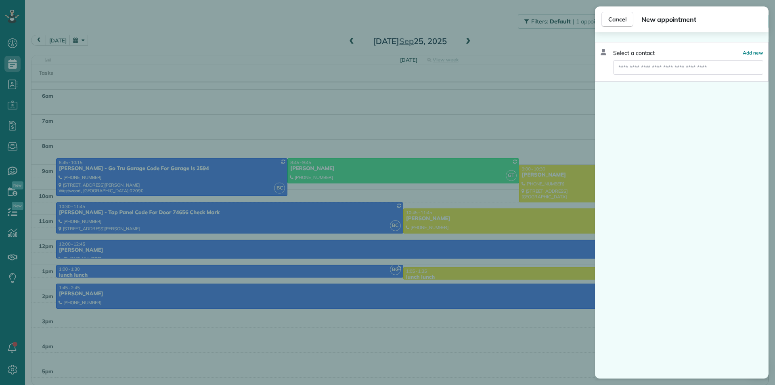
click at [469, 210] on div "Cancel New appointment Select a contact Add new" at bounding box center [387, 192] width 775 height 385
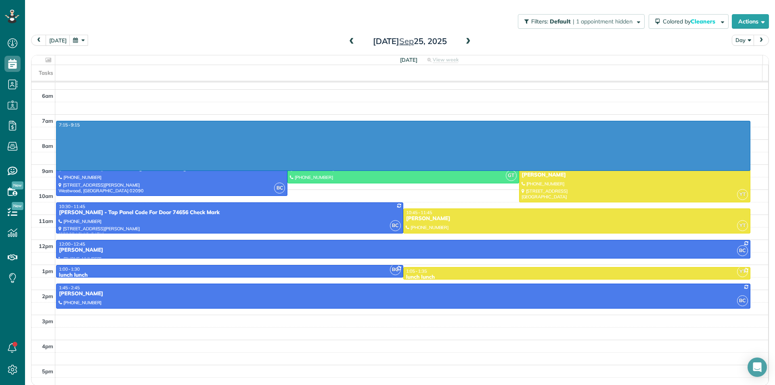
drag, startPoint x: 494, startPoint y: 126, endPoint x: 496, endPoint y: 166, distance: 40.0
click at [496, 169] on div "3am 4am 5am 6am 7am 8am 9am 10am 11am 12pm 1pm 2pm 3pm 4pm 5pm 7:15 - 9:15 BC 8…" at bounding box center [399, 202] width 737 height 375
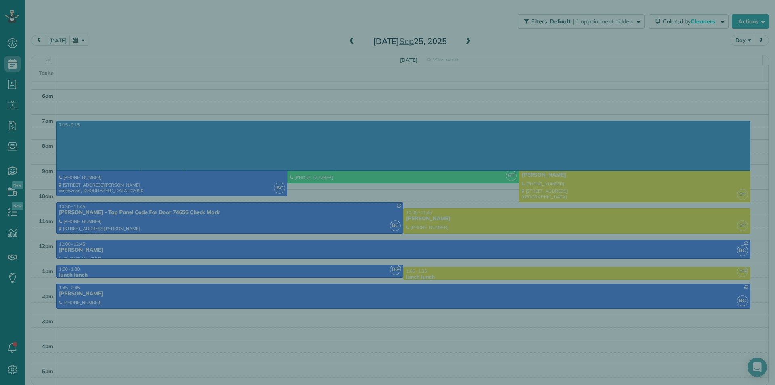
drag, startPoint x: 473, startPoint y: 202, endPoint x: 495, endPoint y: 152, distance: 55.0
click at [473, 202] on div "Cancel New appointment Select a contact Add new" at bounding box center [387, 192] width 775 height 385
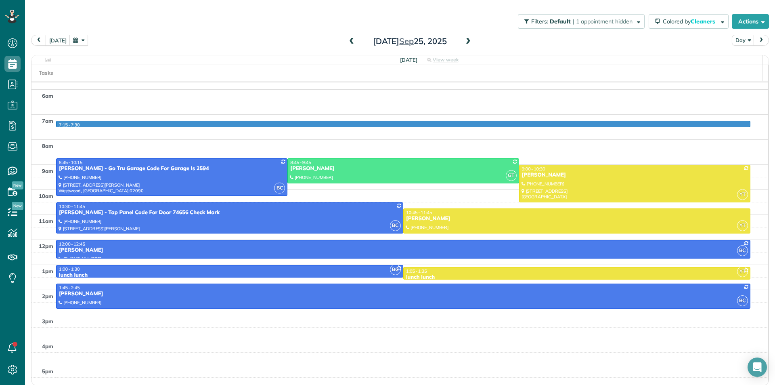
click at [508, 177] on div "3am 4am 5am 6am 7am 8am 9am 10am 11am 12pm 1pm 2pm 3pm 4pm 5pm 7:15 - 7:30 BC 8…" at bounding box center [399, 202] width 737 height 375
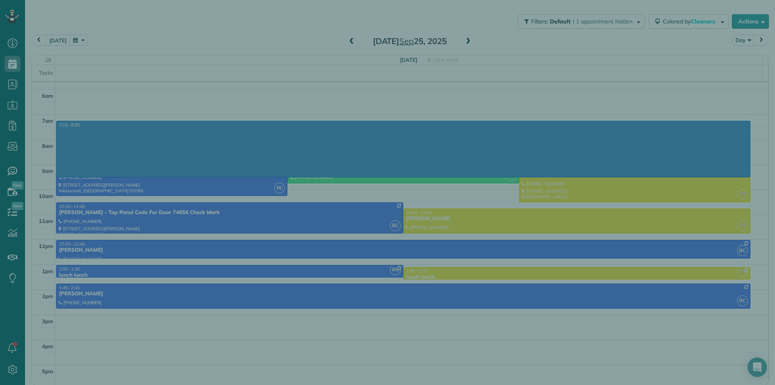
click at [488, 205] on div "Cancel New appointment Select a contact Add new" at bounding box center [387, 192] width 775 height 385
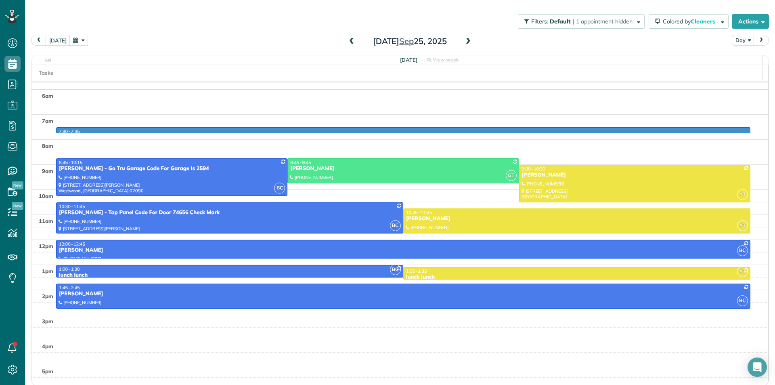
click at [513, 162] on div "3am 4am 5am 6am 7am 8am 9am 10am 11am 12pm 1pm 2pm 3pm 4pm 5pm 7:30 - 7:45 BC 8…" at bounding box center [399, 202] width 737 height 375
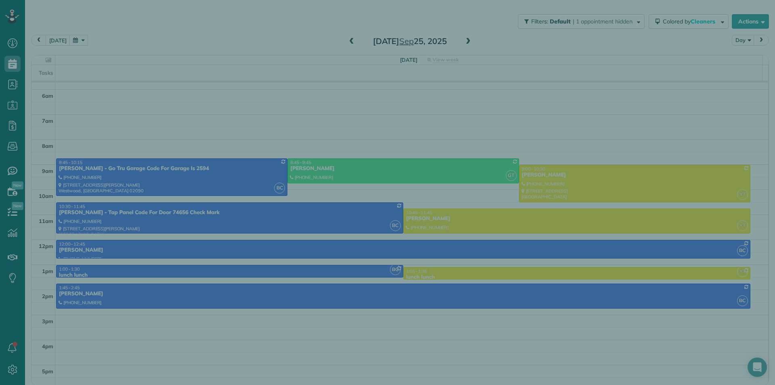
click at [488, 205] on div "Cancel New appointment Select a contact Add new" at bounding box center [387, 192] width 775 height 385
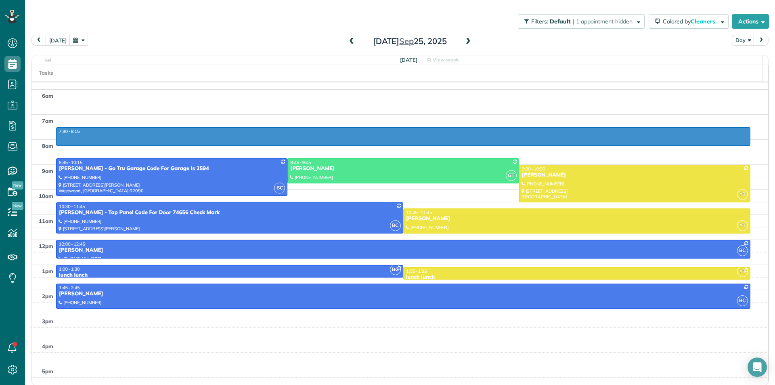
click at [505, 173] on div "3am 4am 5am 6am 7am 8am 9am 10am 11am 12pm 1pm 2pm 3pm 4pm 5pm 7:30 - 8:15 BC 8…" at bounding box center [399, 202] width 737 height 375
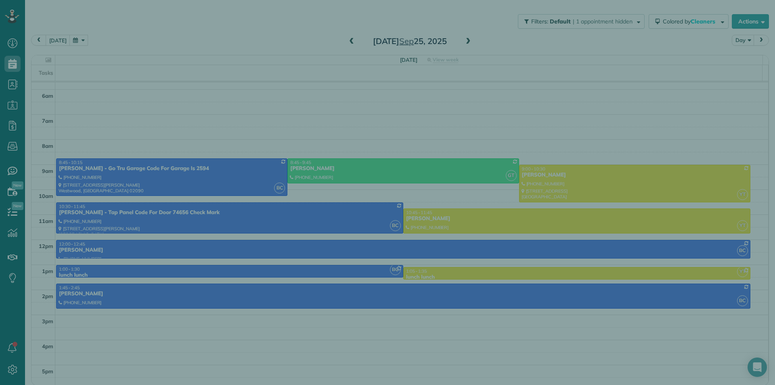
click at [480, 209] on div "Cancel New appointment Select a contact Add new" at bounding box center [387, 192] width 775 height 385
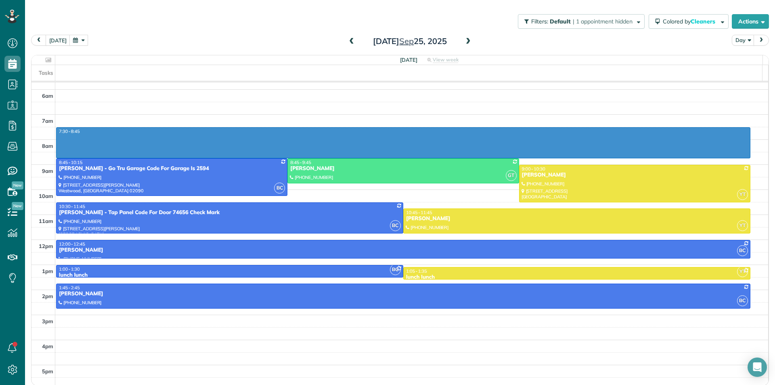
click at [507, 168] on div "3am 4am 5am 6am 7am 8am 9am 10am 11am 12pm 1pm 2pm 3pm 4pm 5pm 7:30 - 8:45 BC 8…" at bounding box center [399, 202] width 737 height 375
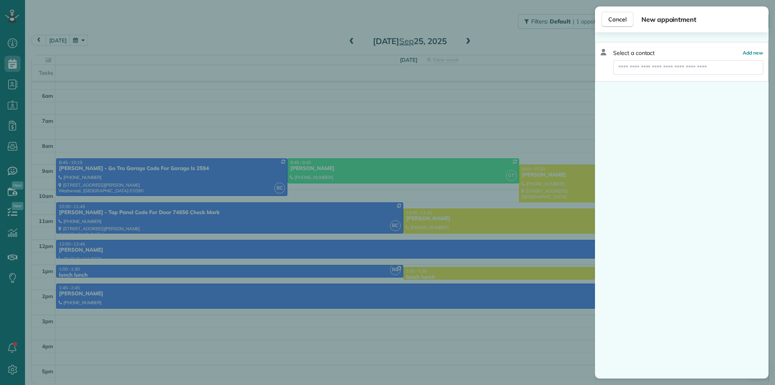
click at [484, 198] on div "Cancel New appointment Select a contact Add new" at bounding box center [387, 192] width 775 height 385
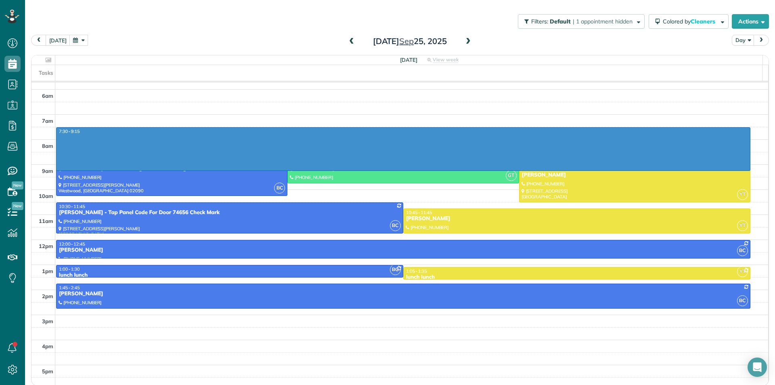
drag, startPoint x: 512, startPoint y: 128, endPoint x: 515, endPoint y: 167, distance: 39.3
click at [515, 167] on div "3am 4am 5am 6am 7am 8am 9am 10am 11am 12pm 1pm 2pm 3pm 4pm 5pm 7:30 - 9:15 BC 8…" at bounding box center [399, 202] width 737 height 375
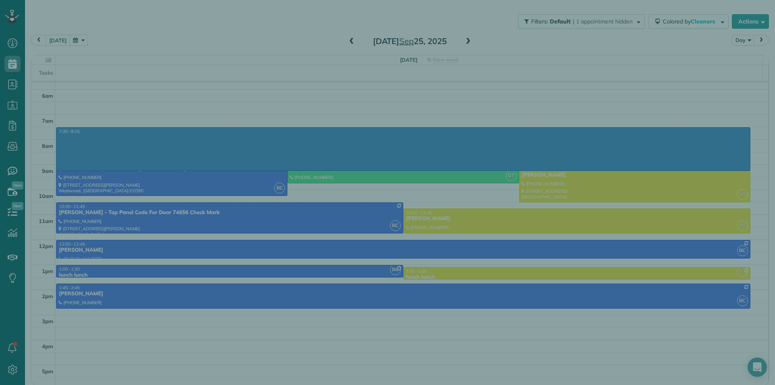
click at [477, 207] on div "Cancel New appointment Select a contact Add new" at bounding box center [387, 192] width 775 height 385
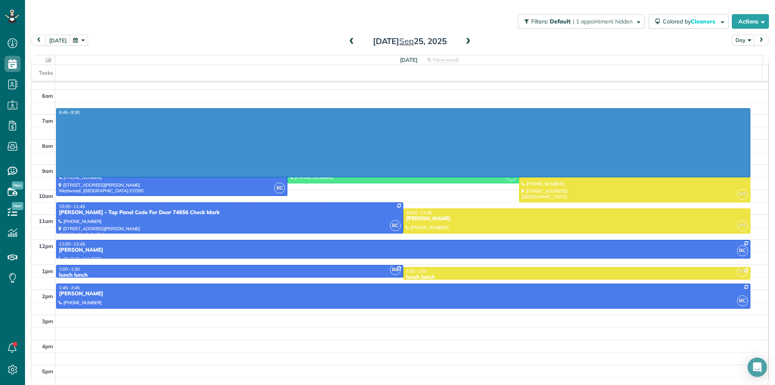
drag, startPoint x: 517, startPoint y: 111, endPoint x: 515, endPoint y: 177, distance: 65.4
click at [515, 177] on div "3am 4am 5am 6am 7am 8am 9am 10am 11am 12pm 1pm 2pm 3pm 4pm 5pm 6:45 - 9:30 BC 8…" at bounding box center [399, 202] width 737 height 375
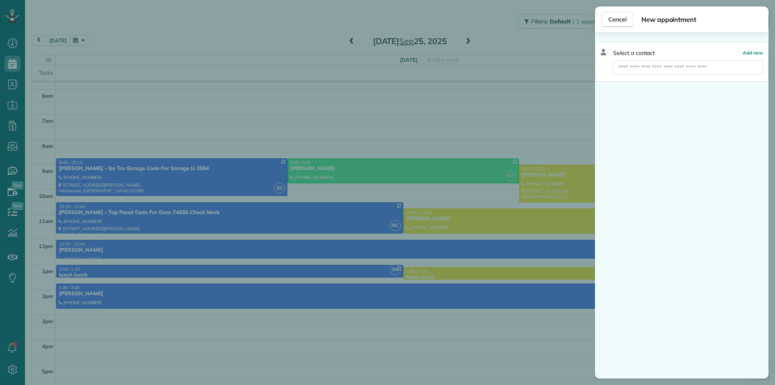
click at [499, 215] on div "Cancel New appointment Select a contact Add new" at bounding box center [387, 192] width 775 height 385
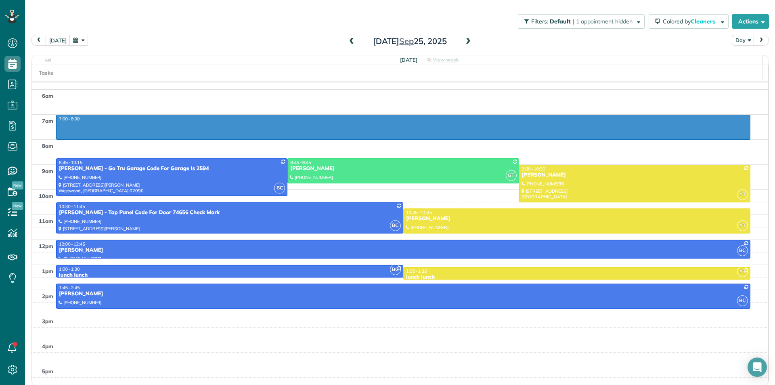
click at [540, 153] on div "3am 4am 5am 6am 7am 8am 9am 10am 11am 12pm 1pm 2pm 3pm 4pm 5pm 7:00 - 8:00 BC 8…" at bounding box center [399, 202] width 737 height 375
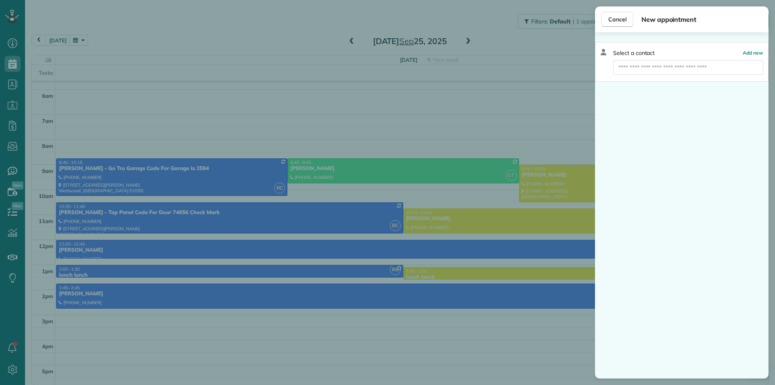
click at [495, 193] on div "Cancel New appointment Select a contact Add new" at bounding box center [387, 192] width 775 height 385
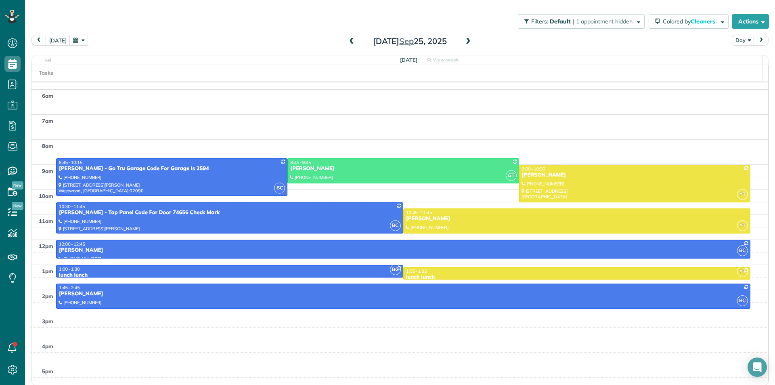
drag, startPoint x: 541, startPoint y: 129, endPoint x: 544, endPoint y: 159, distance: 30.8
click at [544, 159] on body "Dashboard Scheduling Calendar View List View Dispatch View - Weekly scheduling …" at bounding box center [387, 192] width 775 height 385
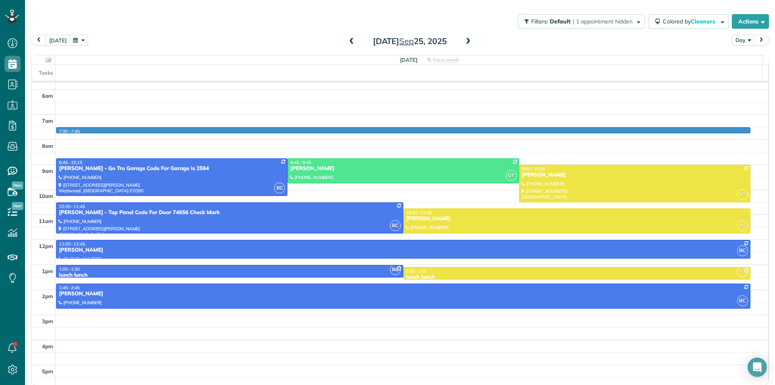
click at [543, 154] on div "3am 4am 5am 6am 7am 8am 9am 10am 11am 12pm 1pm 2pm 3pm 4pm 5pm 7:30 - 7:45 BC 8…" at bounding box center [399, 202] width 737 height 375
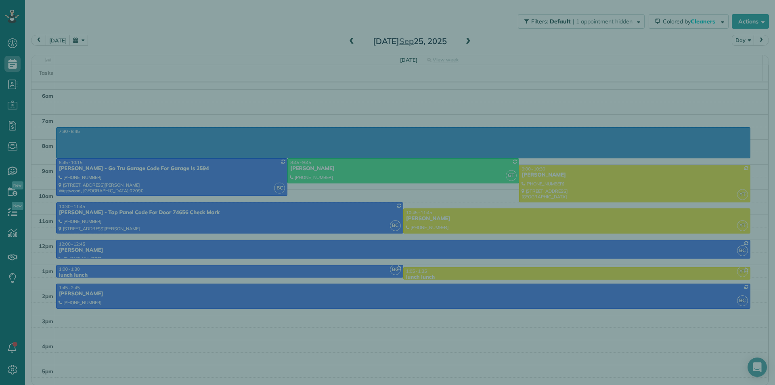
click at [515, 196] on div "Cancel New appointment Select a contact Add new" at bounding box center [387, 192] width 775 height 385
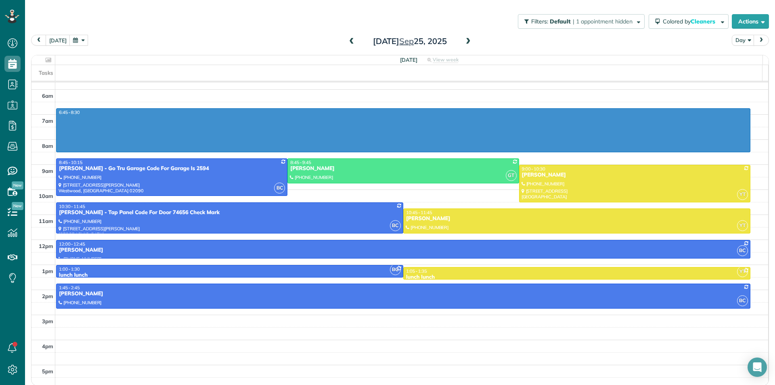
drag, startPoint x: 550, startPoint y: 114, endPoint x: 550, endPoint y: 147, distance: 33.1
click at [550, 147] on div "3am 4am 5am 6am 7am 8am 9am 10am 11am 12pm 1pm 2pm 3pm 4pm 5pm 6:45 - 8:30 BC 8…" at bounding box center [399, 202] width 737 height 375
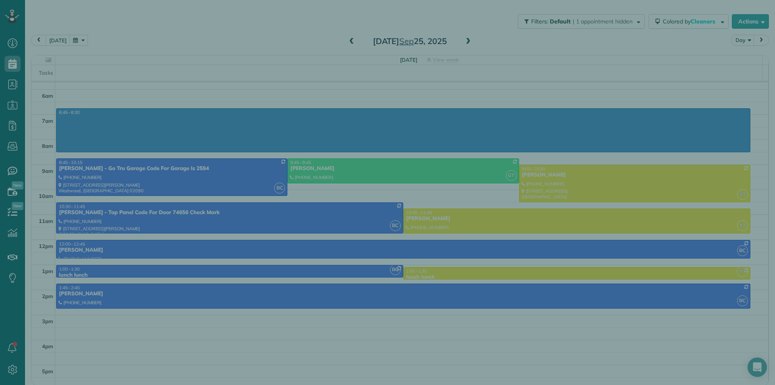
click at [525, 197] on div "Cancel New appointment Select a contact Add new" at bounding box center [387, 192] width 775 height 385
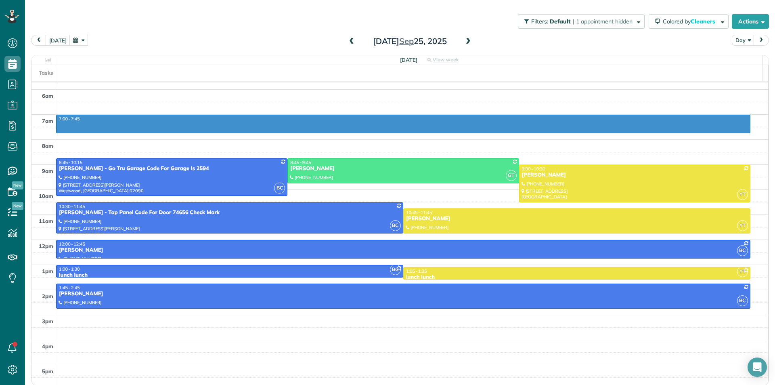
click at [555, 161] on div "3am 4am 5am 6am 7am 8am 9am 10am 11am 12pm 1pm 2pm 3pm 4pm 5pm 7:00 - 7:45 BC 8…" at bounding box center [399, 202] width 737 height 375
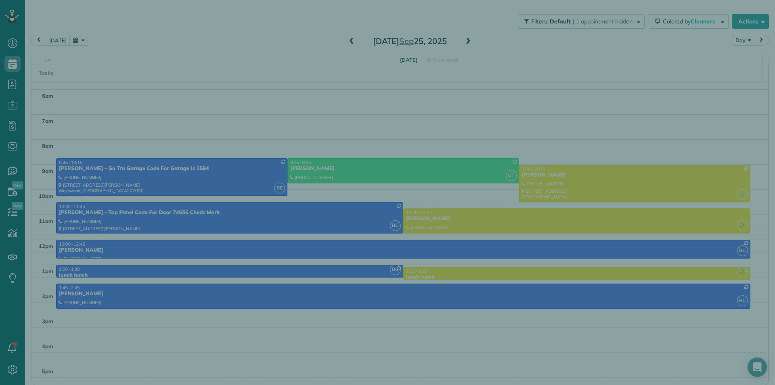
click at [546, 196] on div "Cancel New appointment Select a contact Add new" at bounding box center [387, 192] width 775 height 385
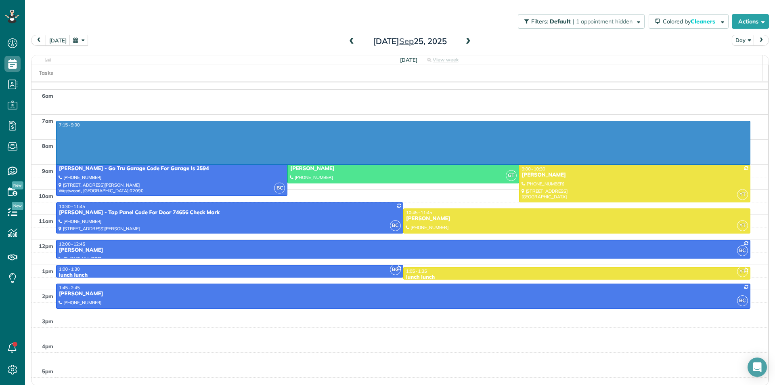
drag, startPoint x: 559, startPoint y: 122, endPoint x: 561, endPoint y: 161, distance: 39.2
click at [561, 162] on div "3am 4am 5am 6am 7am 8am 9am 10am 11am 12pm 1pm 2pm 3pm 4pm 5pm 7:15 - 9:00 BC 8…" at bounding box center [399, 202] width 737 height 375
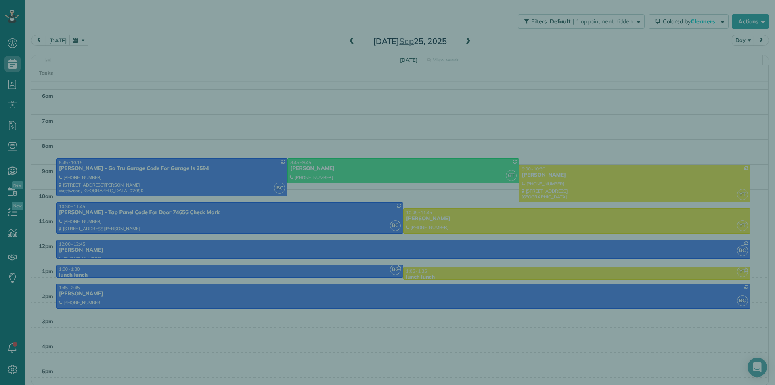
click at [544, 201] on div "Cancel New appointment Select a contact Add new" at bounding box center [387, 192] width 775 height 385
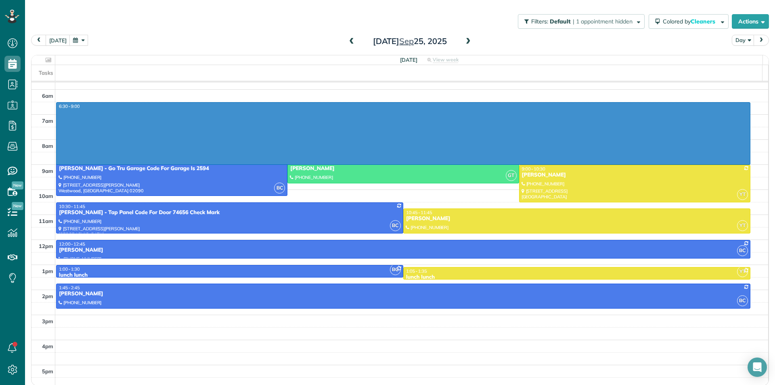
drag, startPoint x: 572, startPoint y: 105, endPoint x: 565, endPoint y: 163, distance: 58.5
click at [565, 163] on div "3am 4am 5am 6am 7am 8am 9am 10am 11am 12pm 1pm 2pm 3pm 4pm 5pm 6:30 - 9:00 BC 8…" at bounding box center [399, 202] width 737 height 375
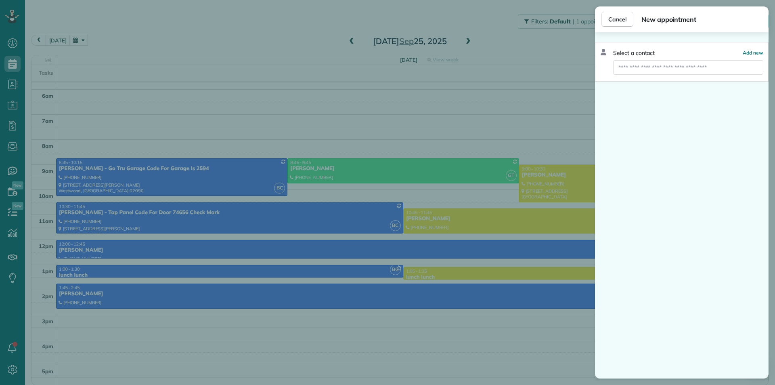
click at [479, 219] on div "Cancel New appointment Select a contact Add new" at bounding box center [387, 192] width 775 height 385
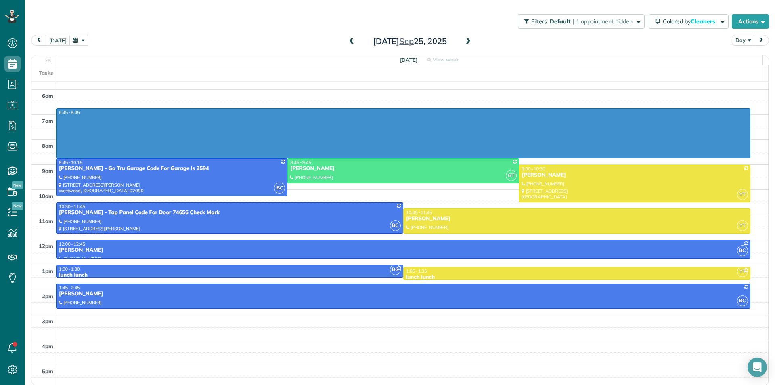
drag, startPoint x: 566, startPoint y: 110, endPoint x: 565, endPoint y: 152, distance: 42.4
click at [565, 155] on div "3am 4am 5am 6am 7am 8am 9am 10am 11am 12pm 1pm 2pm 3pm 4pm 5pm 6:45 - 8:45 BC 8…" at bounding box center [399, 202] width 737 height 375
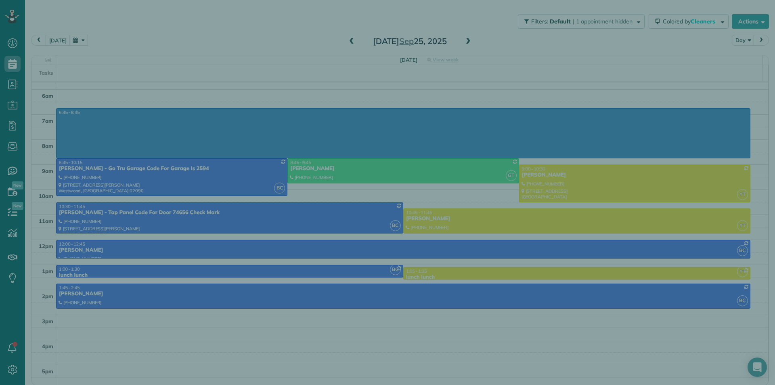
drag, startPoint x: 519, startPoint y: 209, endPoint x: 523, endPoint y: 201, distance: 10.1
click at [519, 209] on div "Cancel New appointment Select a contact Add new" at bounding box center [387, 192] width 775 height 385
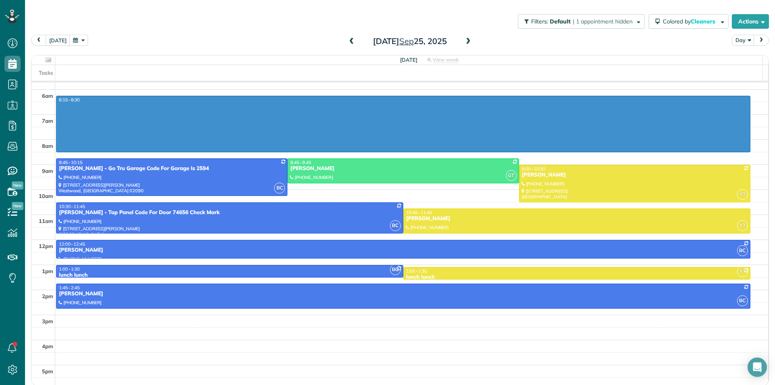
click at [569, 167] on div "3am 4am 5am 6am 7am 8am 9am 10am 11am 12pm 1pm 2pm 3pm 4pm 5pm 6:15 - 8:30 BC 8…" at bounding box center [399, 202] width 737 height 375
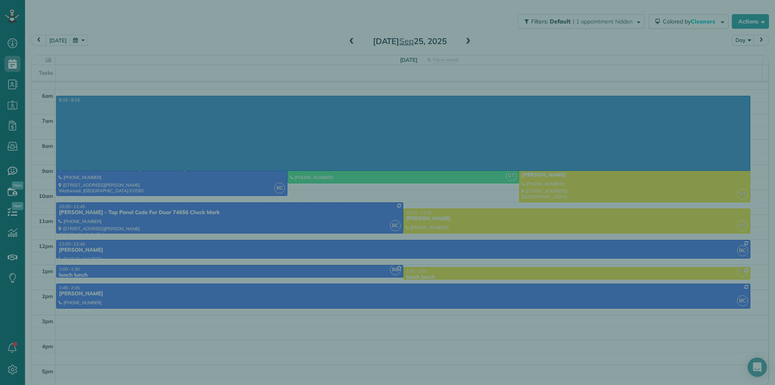
click at [556, 187] on div "Cancel New appointment Select a contact Add new" at bounding box center [387, 192] width 775 height 385
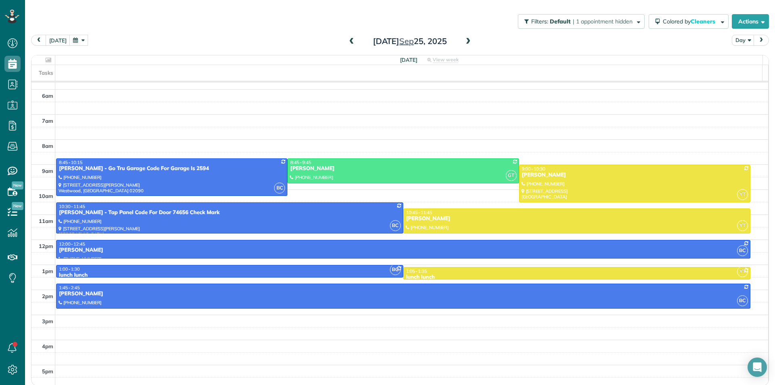
drag, startPoint x: 580, startPoint y: 113, endPoint x: 583, endPoint y: 154, distance: 41.3
click at [583, 154] on body "Dashboard Scheduling Calendar View List View Dispatch View - Weekly scheduling …" at bounding box center [387, 192] width 775 height 385
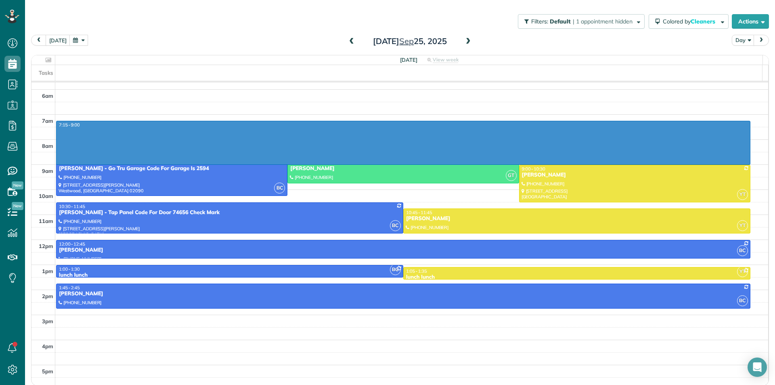
drag, startPoint x: 583, startPoint y: 122, endPoint x: 586, endPoint y: 162, distance: 40.1
click at [586, 164] on div "3am 4am 5am 6am 7am 8am 9am 10am 11am 12pm 1pm 2pm 3pm 4pm 5pm 7:15 - 9:00 BC 8…" at bounding box center [399, 202] width 737 height 375
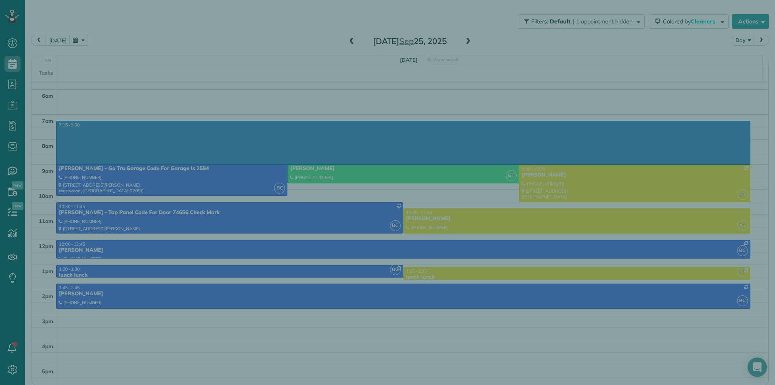
click at [570, 187] on div "Cancel New appointment Select a contact Add new" at bounding box center [387, 192] width 775 height 385
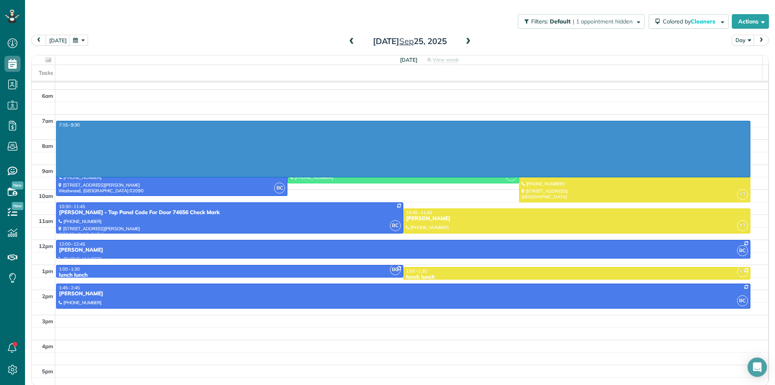
drag, startPoint x: 590, startPoint y: 126, endPoint x: 584, endPoint y: 175, distance: 49.6
click at [584, 175] on div "3am 4am 5am 6am 7am 8am 9am 10am 11am 12pm 1pm 2pm 3pm 4pm 5pm 7:15 - 9:30 BC 8…" at bounding box center [399, 202] width 737 height 375
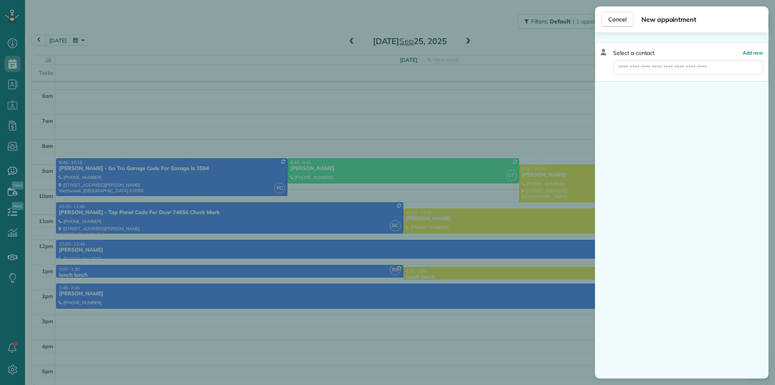
drag, startPoint x: 529, startPoint y: 202, endPoint x: 491, endPoint y: 244, distance: 56.5
click at [529, 202] on div "Cancel New appointment Select a contact Add new" at bounding box center [387, 192] width 775 height 385
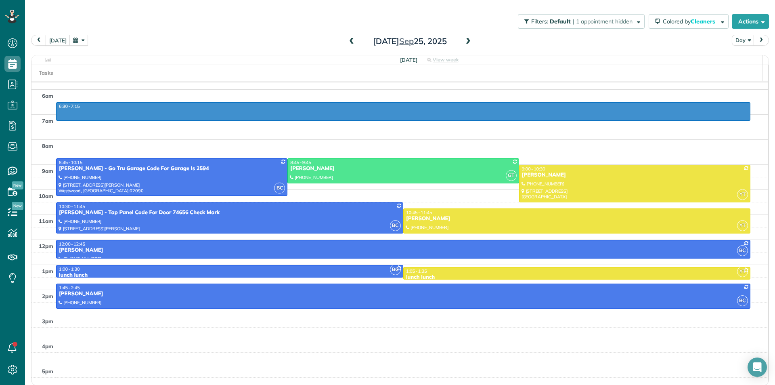
click at [568, 190] on div "3am 4am 5am 6am 7am 8am 9am 10am 11am 12pm 1pm 2pm 3pm 4pm 5pm 6:30 - 7:15 BC 8…" at bounding box center [399, 202] width 737 height 375
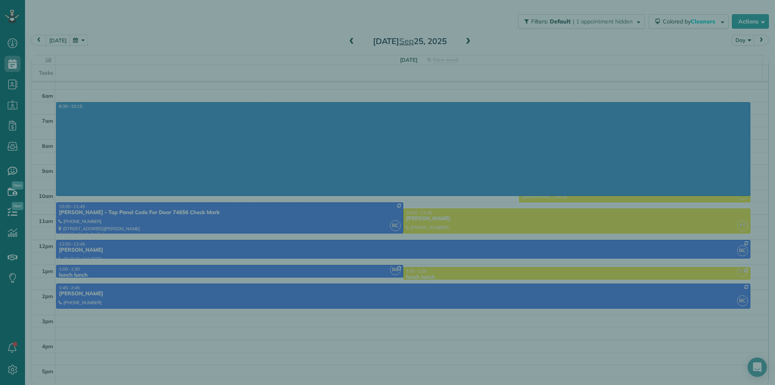
drag, startPoint x: 494, startPoint y: 218, endPoint x: 509, endPoint y: 190, distance: 31.8
click at [494, 217] on div "Cancel New appointment Select a contact Add new" at bounding box center [387, 192] width 775 height 385
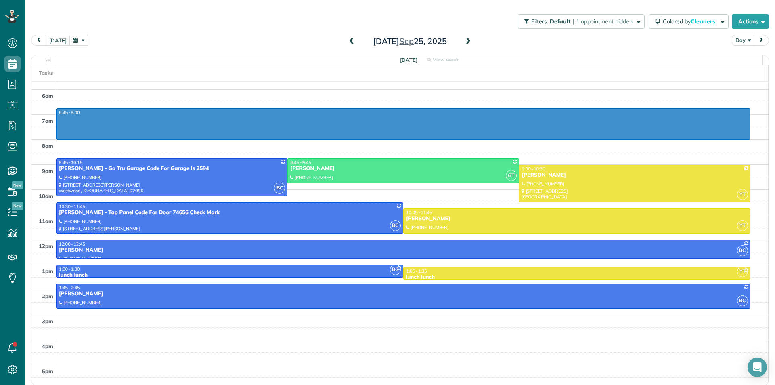
click at [576, 165] on div "3am 4am 5am 6am 7am 8am 9am 10am 11am 12pm 1pm 2pm 3pm 4pm 5pm 6:45 - 8:00 BC 8…" at bounding box center [399, 202] width 737 height 375
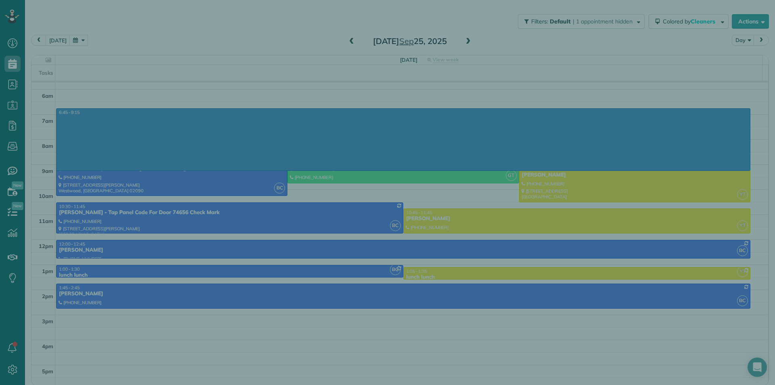
drag, startPoint x: 528, startPoint y: 209, endPoint x: 577, endPoint y: 147, distance: 79.0
click at [528, 209] on div "Cancel New appointment Select a contact Add new" at bounding box center [387, 192] width 775 height 385
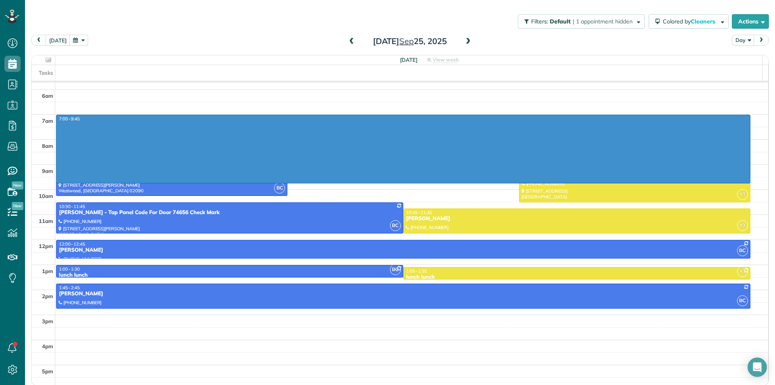
drag, startPoint x: 594, startPoint y: 119, endPoint x: 590, endPoint y: 179, distance: 60.3
click at [590, 180] on div "3am 4am 5am 6am 7am 8am 9am 10am 11am 12pm 1pm 2pm 3pm 4pm 5pm 7:00 - 9:45 BC 8…" at bounding box center [399, 202] width 737 height 375
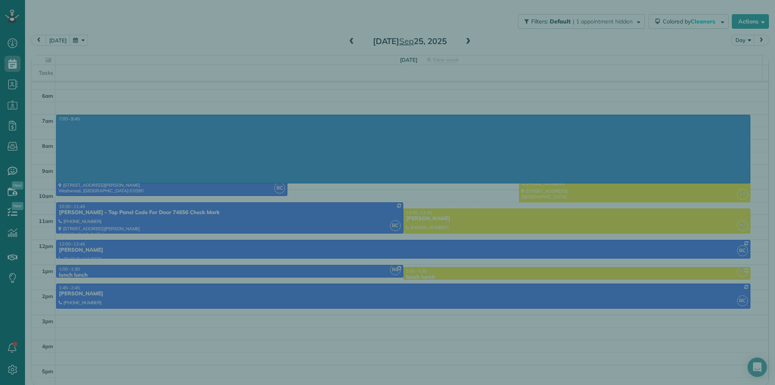
click at [521, 229] on div "Cancel New appointment Select a contact Add new" at bounding box center [387, 192] width 775 height 385
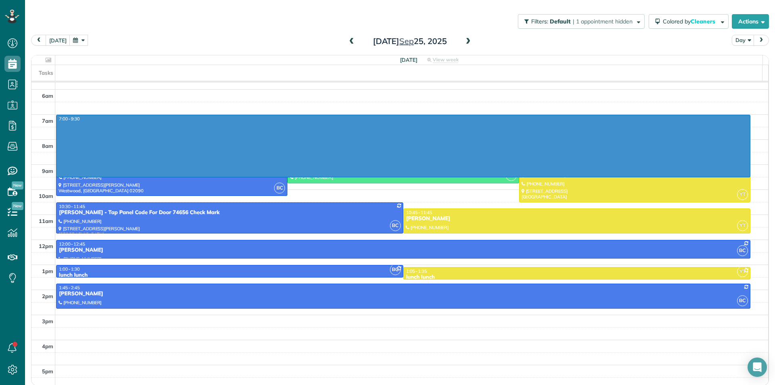
drag, startPoint x: 589, startPoint y: 115, endPoint x: 590, endPoint y: 172, distance: 57.3
click at [590, 172] on div "3am 4am 5am 6am 7am 8am 9am 10am 11am 12pm 1pm 2pm 3pm 4pm 5pm 7:00 - 9:30 BC 8…" at bounding box center [399, 202] width 737 height 375
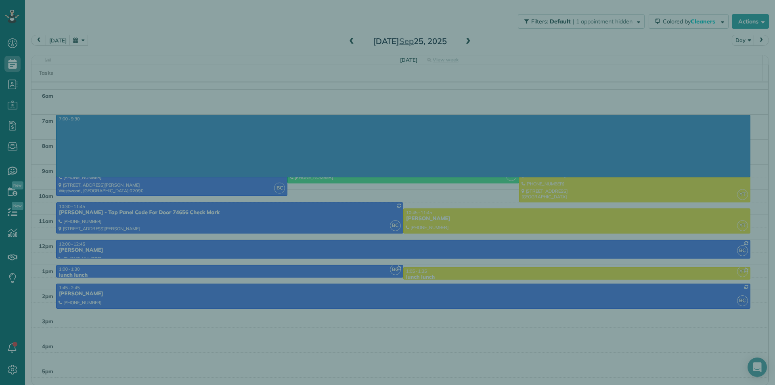
click at [529, 213] on div "Cancel New appointment Select a contact Add new" at bounding box center [387, 192] width 775 height 385
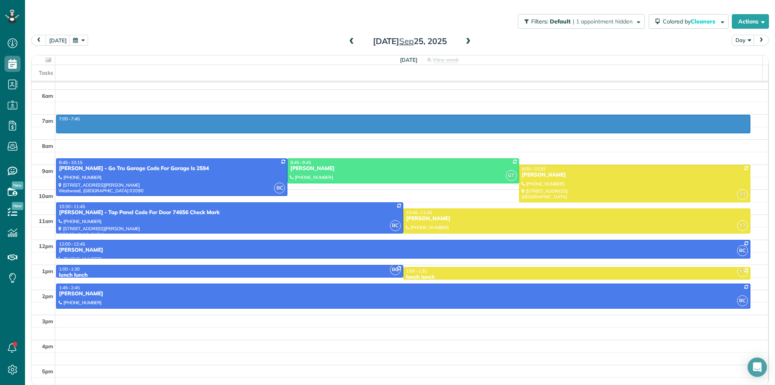
click at [592, 163] on div "3am 4am 5am 6am 7am 8am 9am 10am 11am 12pm 1pm 2pm 3pm 4pm 5pm 7:00 - 7:45 BC 8…" at bounding box center [399, 202] width 737 height 375
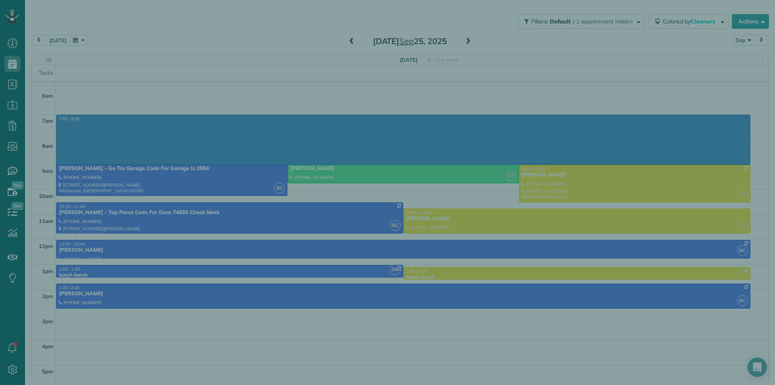
click at [531, 189] on div "Cancel New appointment Select a contact Add new" at bounding box center [387, 192] width 775 height 385
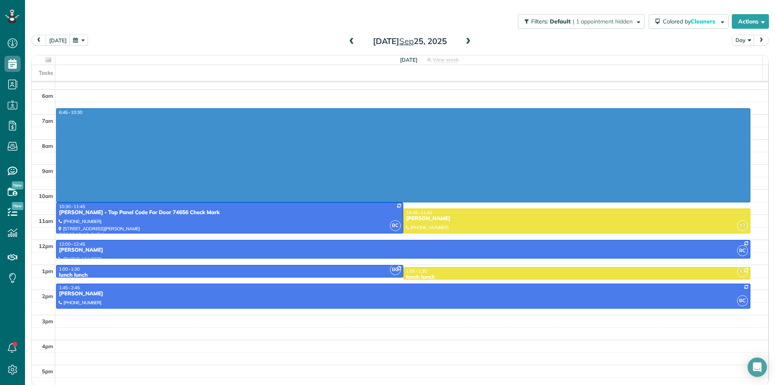
drag, startPoint x: 612, startPoint y: 111, endPoint x: 603, endPoint y: 197, distance: 86.5
click at [601, 200] on div "3am 4am 5am 6am 7am 8am 9am 10am 11am 12pm 1pm 2pm 3pm 4pm 5pm 6:45 - 10:30 BC …" at bounding box center [399, 202] width 737 height 375
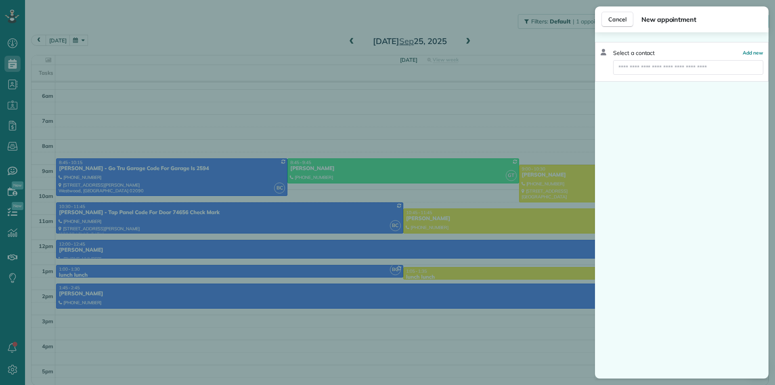
click at [447, 262] on div "Cancel New appointment Select a contact Add new" at bounding box center [387, 192] width 775 height 385
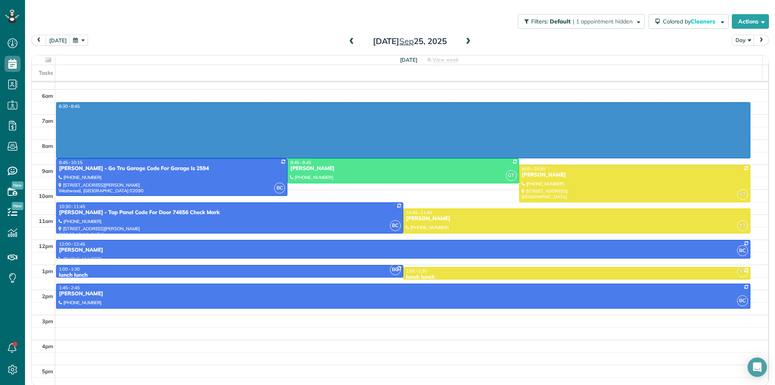
drag, startPoint x: 627, startPoint y: 103, endPoint x: 621, endPoint y: 153, distance: 50.4
click at [621, 154] on div "3am 4am 5am 6am 7am 8am 9am 10am 11am 12pm 1pm 2pm 3pm 4pm 5pm 6:30 - 8:45 BC 8…" at bounding box center [399, 202] width 737 height 375
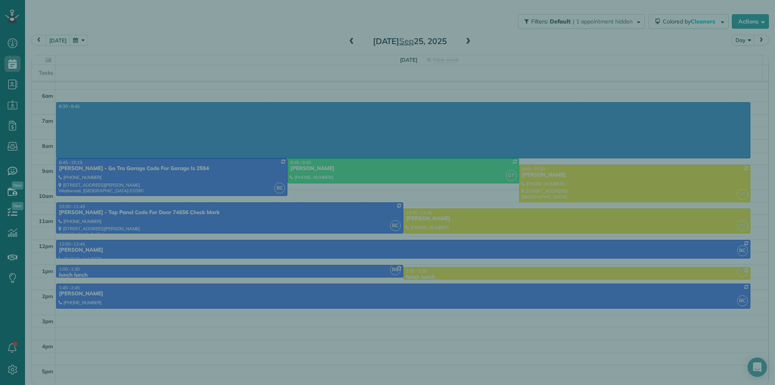
click at [593, 200] on div "Cancel New appointment Select a contact Add new" at bounding box center [387, 192] width 775 height 385
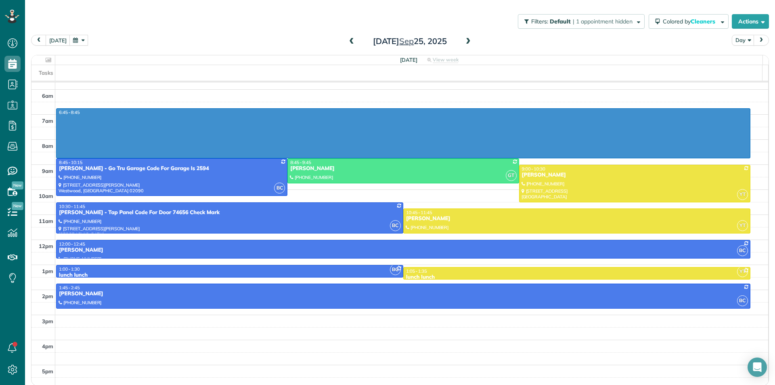
click at [606, 163] on div "3am 4am 5am 6am 7am 8am 9am 10am 11am 12pm 1pm 2pm 3pm 4pm 5pm 6:45 - 8:45 BC 8…" at bounding box center [399, 202] width 737 height 375
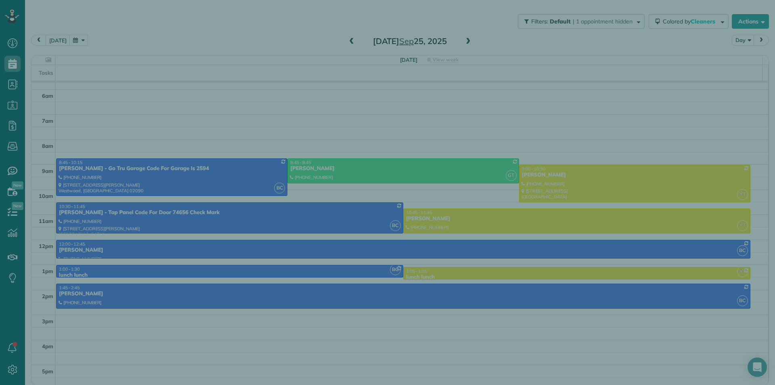
click at [566, 199] on div "Cancel New appointment Select a contact Add new" at bounding box center [387, 192] width 775 height 385
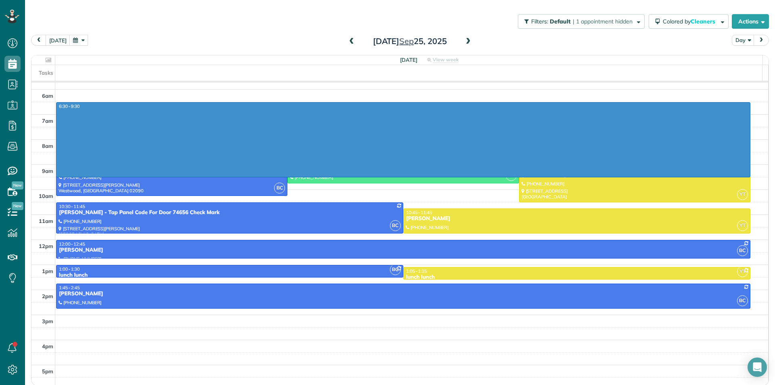
drag, startPoint x: 617, startPoint y: 107, endPoint x: 611, endPoint y: 175, distance: 68.9
click at [611, 175] on div "3am 4am 5am 6am 7am 8am 9am 10am 11am 12pm 1pm 2pm 3pm 4pm 5pm 6:30 - 9:30 BC 8…" at bounding box center [399, 202] width 737 height 375
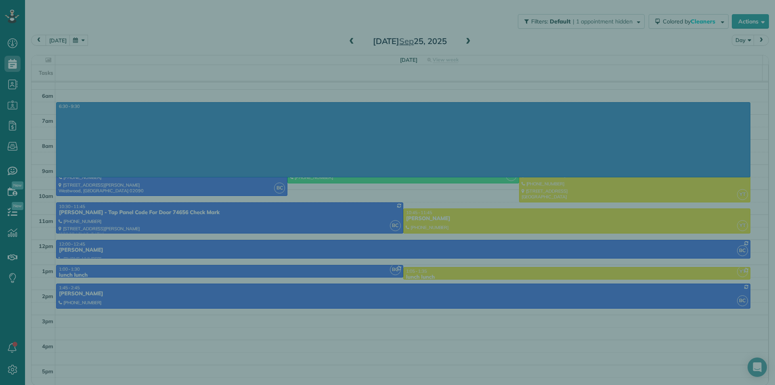
click at [493, 206] on div "Cancel New appointment Select a contact Add new" at bounding box center [387, 192] width 775 height 385
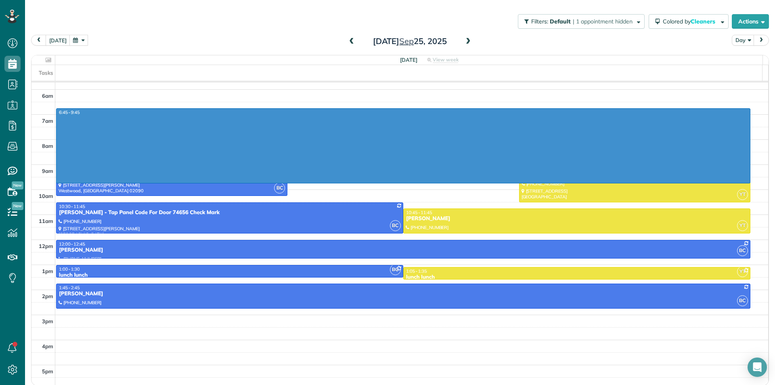
drag, startPoint x: 605, startPoint y: 111, endPoint x: 606, endPoint y: 177, distance: 65.8
click at [605, 183] on div "3am 4am 5am 6am 7am 8am 9am 10am 11am 12pm 1pm 2pm 3pm 4pm 5pm 6:45 - 9:45 BC 8…" at bounding box center [399, 202] width 737 height 375
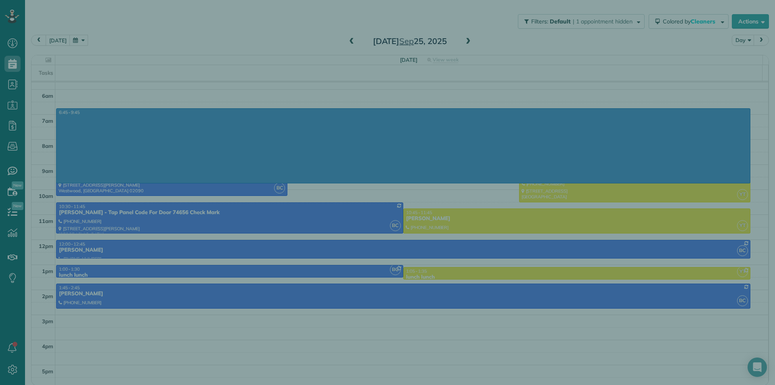
click at [536, 213] on div "Cancel New appointment Select a contact Add new" at bounding box center [387, 192] width 775 height 385
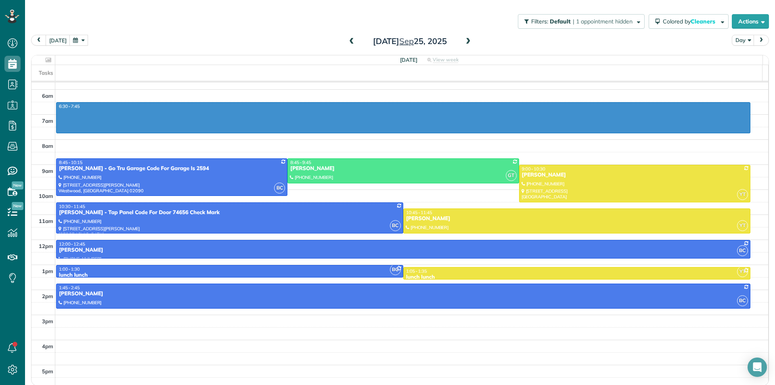
click at [606, 184] on div "3am 4am 5am 6am 7am 8am 9am 10am 11am 12pm 1pm 2pm 3pm 4pm 5pm 6:30 - 7:45 BC 8…" at bounding box center [399, 202] width 737 height 375
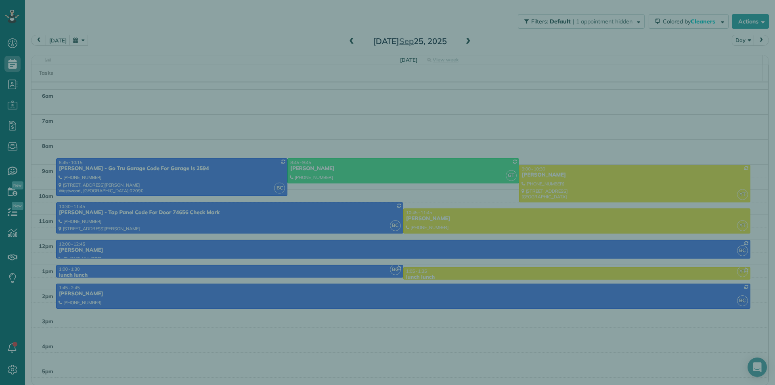
click at [556, 227] on div "Cancel New appointment Select a contact Add new" at bounding box center [387, 192] width 775 height 385
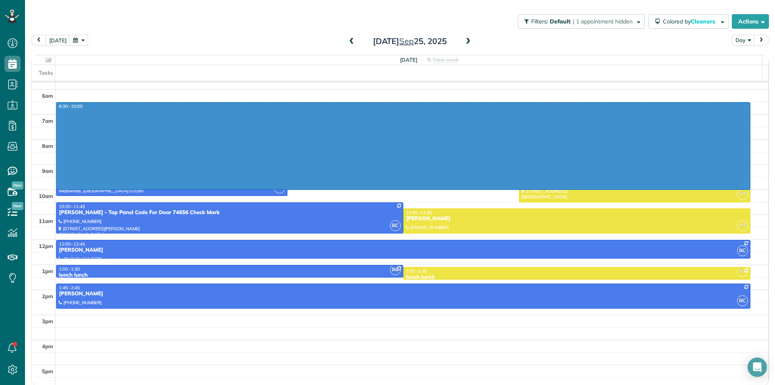
drag, startPoint x: 647, startPoint y: 106, endPoint x: 626, endPoint y: 184, distance: 81.2
click at [626, 185] on div "3am 4am 5am 6am 7am 8am 9am 10am 11am 12pm 1pm 2pm 3pm 4pm 5pm 6:30 - 10:00 BC …" at bounding box center [399, 202] width 737 height 375
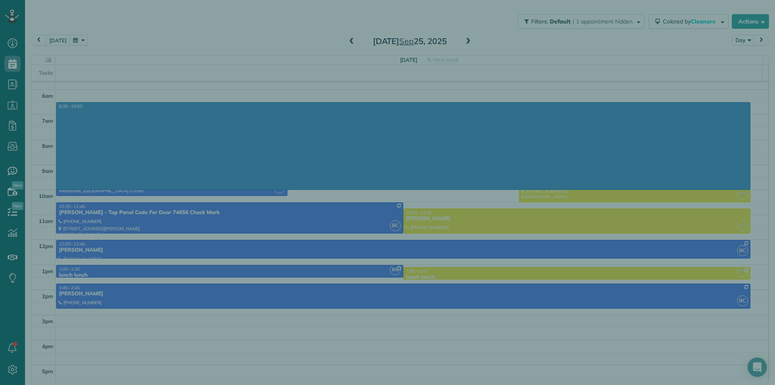
click at [473, 229] on div "Cancel New appointment Select a contact Add new" at bounding box center [387, 192] width 775 height 385
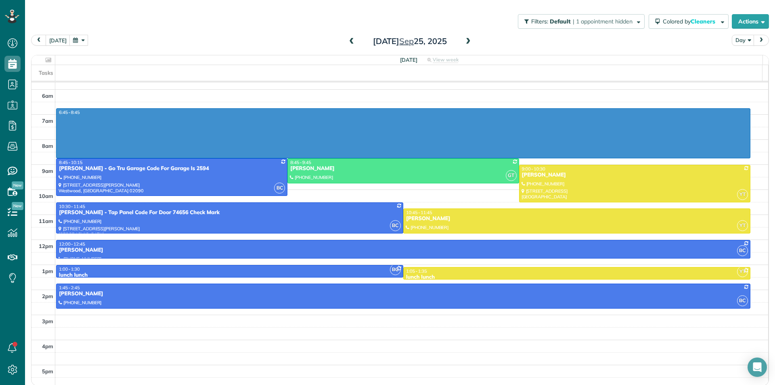
drag, startPoint x: 636, startPoint y: 113, endPoint x: 634, endPoint y: 153, distance: 39.6
click at [634, 154] on div "3am 4am 5am 6am 7am 8am 9am 10am 11am 12pm 1pm 2pm 3pm 4pm 5pm 6:45 - 8:45 BC 8…" at bounding box center [399, 202] width 737 height 375
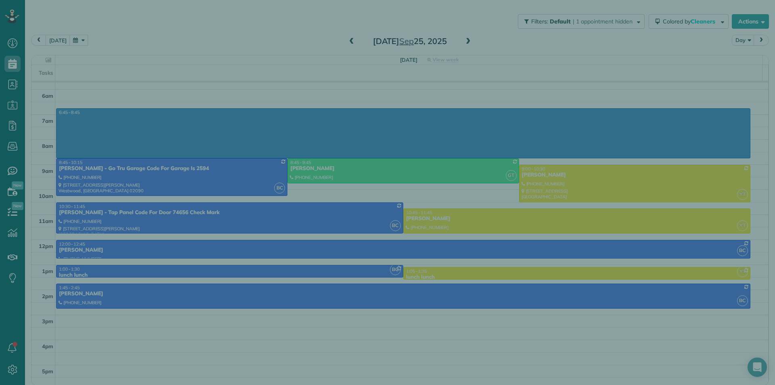
click at [572, 197] on div "Cancel New appointment Select a contact Add new" at bounding box center [387, 192] width 775 height 385
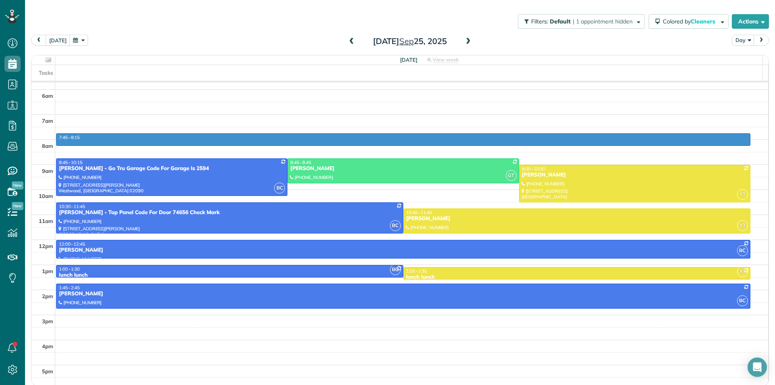
click at [617, 167] on div "3am 4am 5am 6am 7am 8am 9am 10am 11am 12pm 1pm 2pm 3pm 4pm 5pm 7:45 - 8:15 BC 8…" at bounding box center [399, 202] width 737 height 375
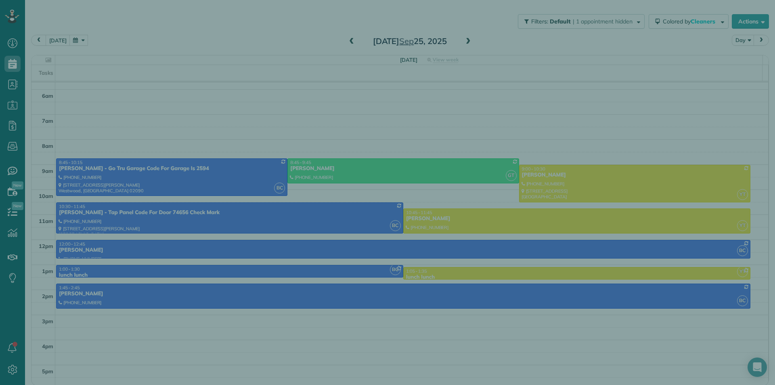
click at [548, 201] on div "Cancel New appointment Select a contact Add new" at bounding box center [387, 192] width 775 height 385
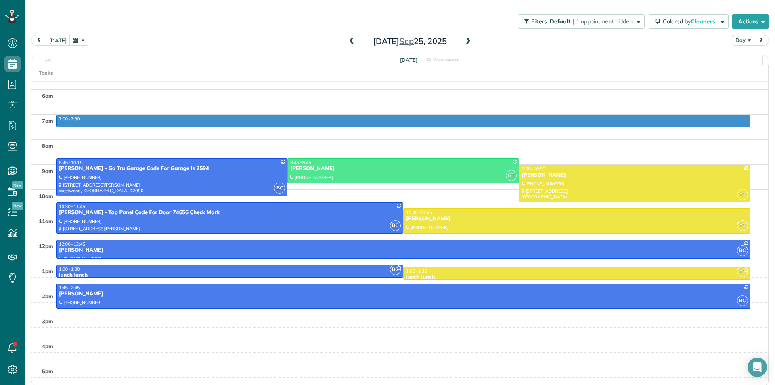
click at [638, 172] on div "3am 4am 5am 6am 7am 8am 9am 10am 11am 12pm 1pm 2pm 3pm 4pm 5pm 7:00 - 7:30 BC 8…" at bounding box center [399, 202] width 737 height 375
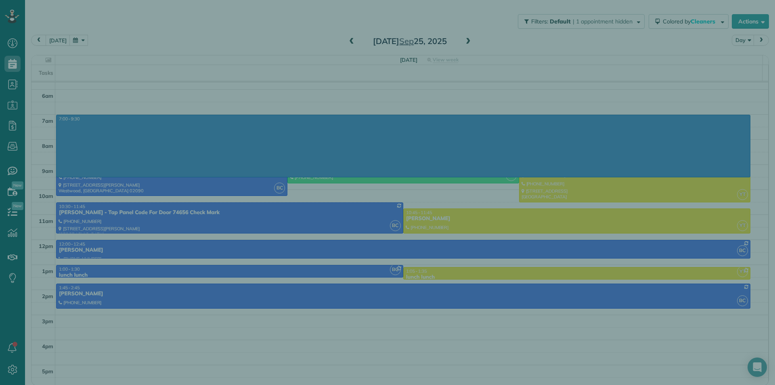
click at [576, 209] on div "Cancel New appointment Select a contact Add new" at bounding box center [387, 192] width 775 height 385
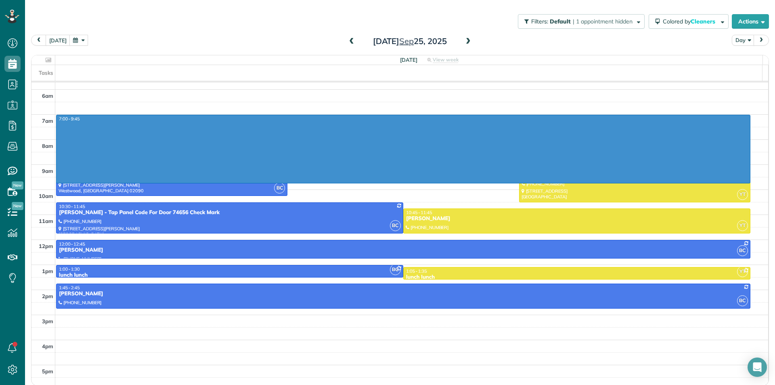
click at [646, 193] on div "3am 4am 5am 6am 7am 8am 9am 10am 11am 12pm 1pm 2pm 3pm 4pm 5pm 7:00 - 9:45 BC 8…" at bounding box center [399, 202] width 737 height 375
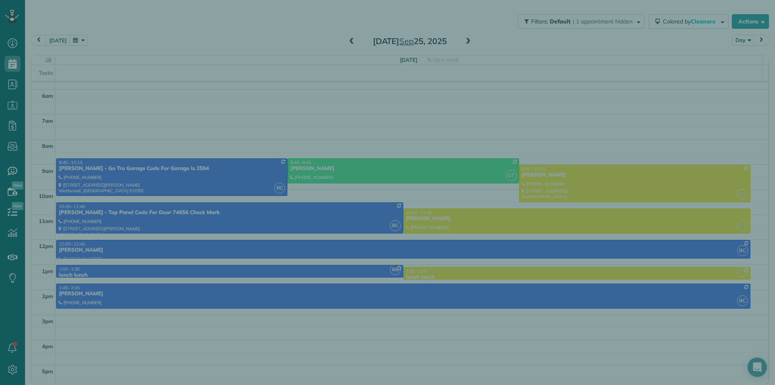
drag
click at [507, 234] on div "Cancel New appointment Select a contact Add new" at bounding box center [387, 192] width 775 height 385
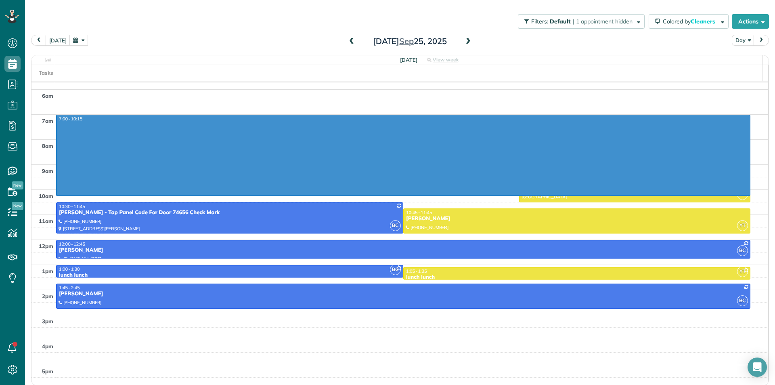
click at [639, 192] on div "3am 4am 5am 6am 7am 8am 9am 10am 11am 12pm 1pm 2pm 3pm 4pm 5pm 7:00 - 10:15 BC …" at bounding box center [399, 202] width 737 height 375
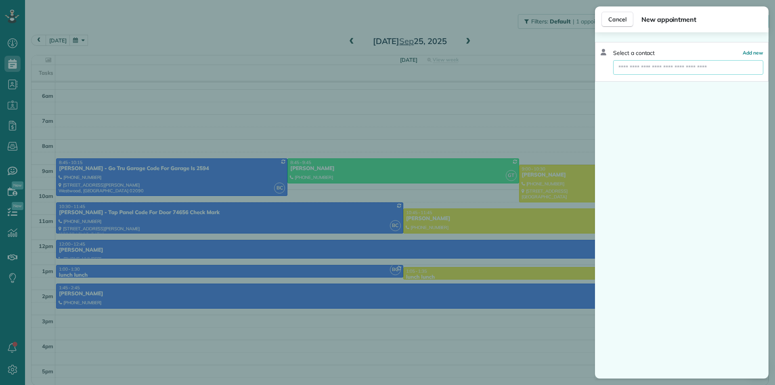
click at [732, 69] on input "text" at bounding box center [688, 67] width 150 height 15
click at [735, 70] on input "text" at bounding box center [688, 67] width 150 height 15
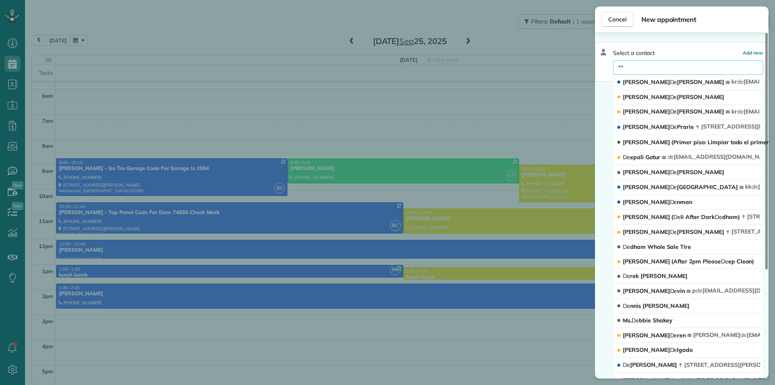
type input "*"
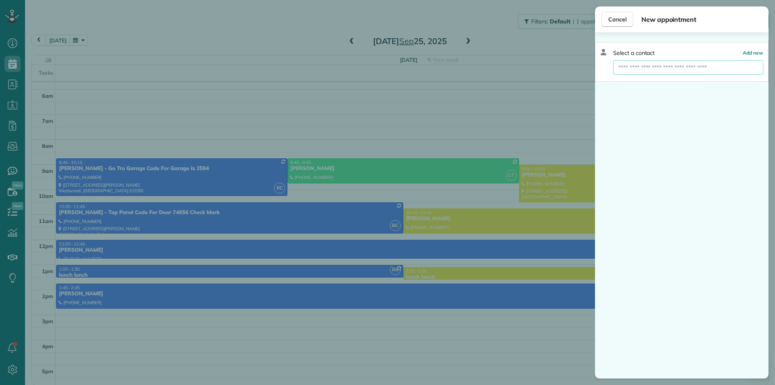
type input "*"
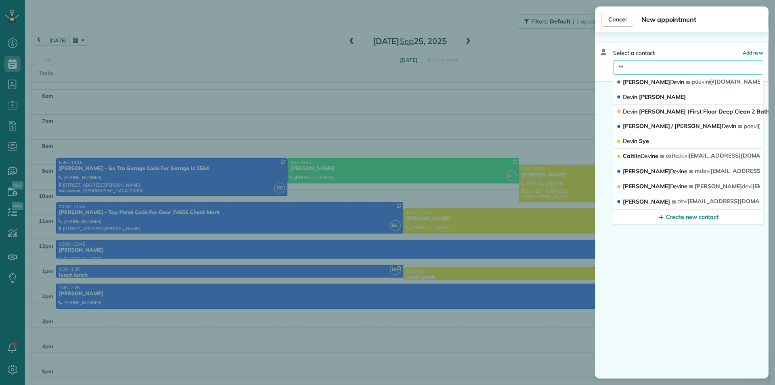
type input "*"
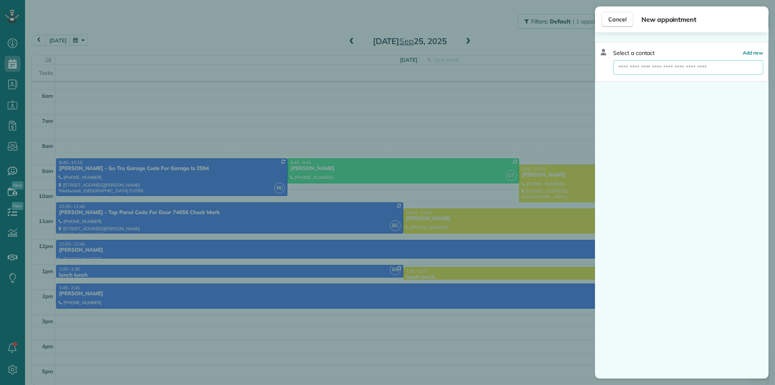
type input "*"
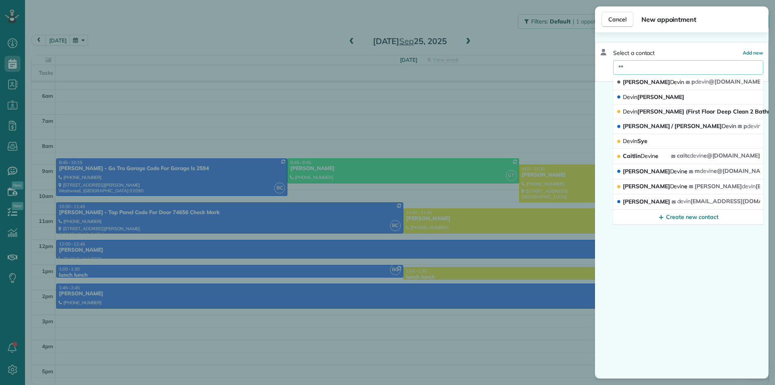
type input "*"
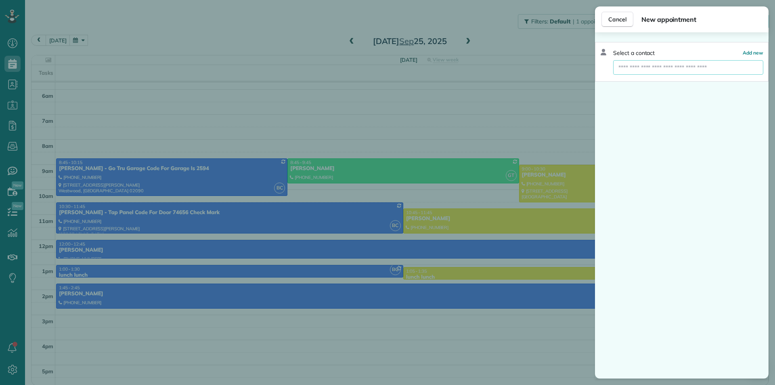
type input "*"
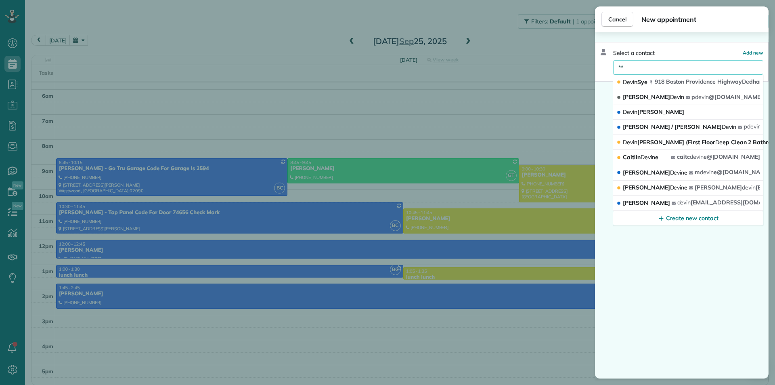
type input "*"
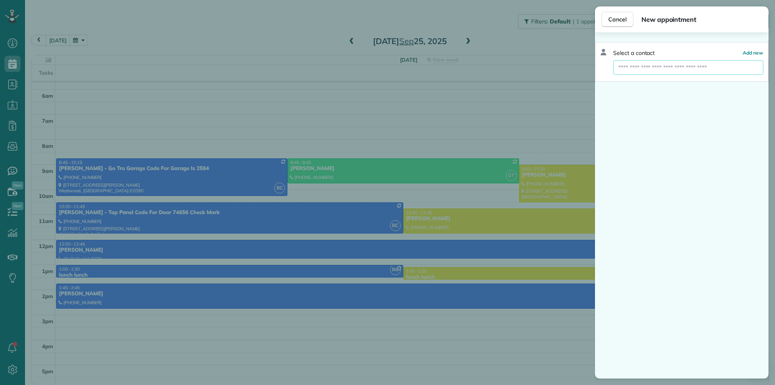
type input "*"
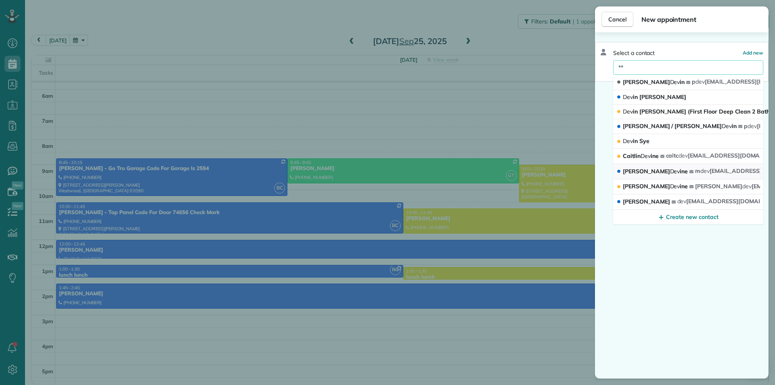
type input "*"
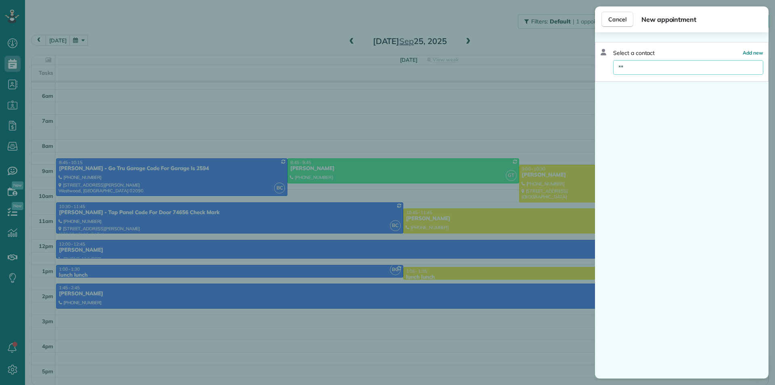
type input "*"
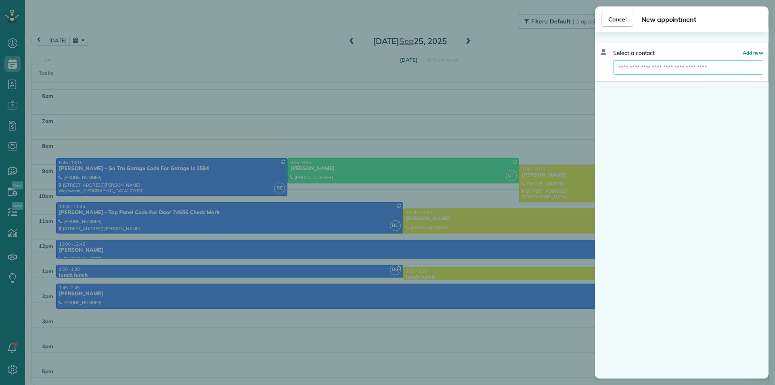
type input "*"
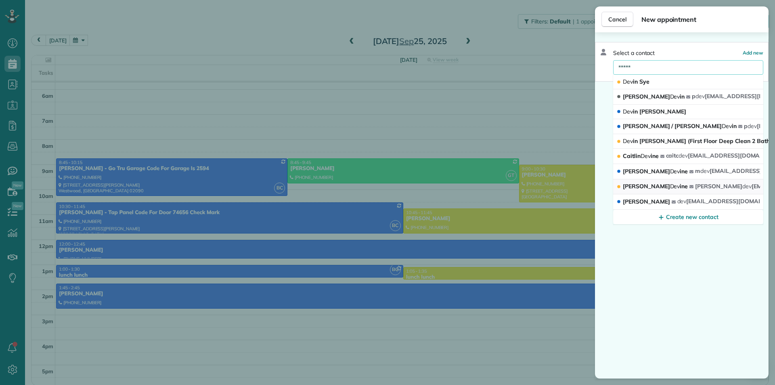
type input "*****"
click at [714, 186] on span "christine dev ineesq@gmail.com" at bounding box center [773, 185] width 156 height 7
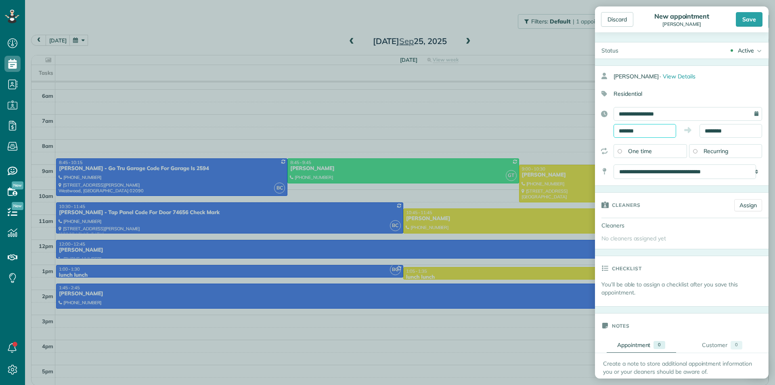
click at [647, 132] on input "*******" at bounding box center [644, 131] width 63 height 14
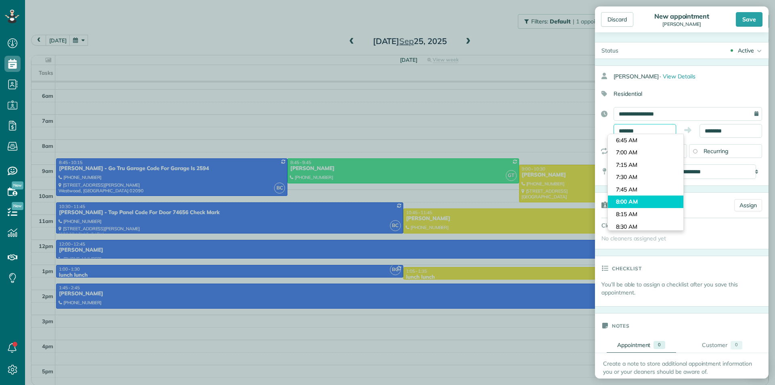
scroll to position [361, 0]
type input "*******"
click at [634, 211] on body "Dashboard Scheduling Calendar View List View Dispatch View - Weekly scheduling …" at bounding box center [387, 192] width 775 height 385
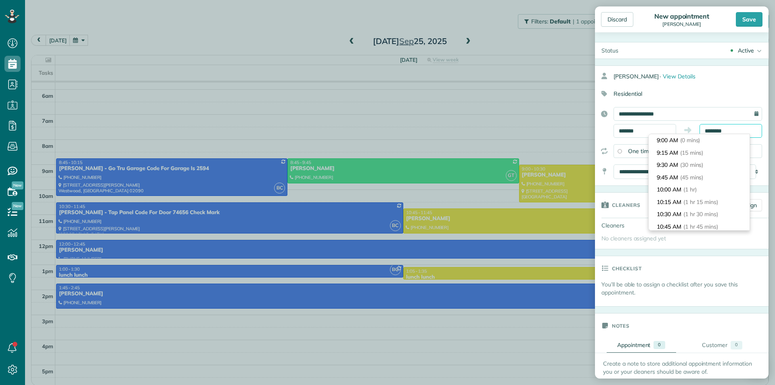
click at [719, 134] on body "Dashboard Scheduling Calendar View List View Dispatch View - Weekly scheduling …" at bounding box center [387, 192] width 775 height 385
click at [707, 153] on span "(1 hr 15 mins)" at bounding box center [702, 152] width 37 height 7
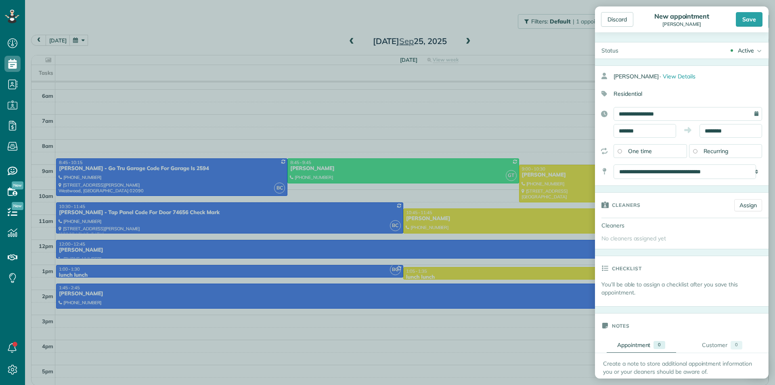
click at [714, 150] on span "Recurring" at bounding box center [715, 150] width 25 height 7
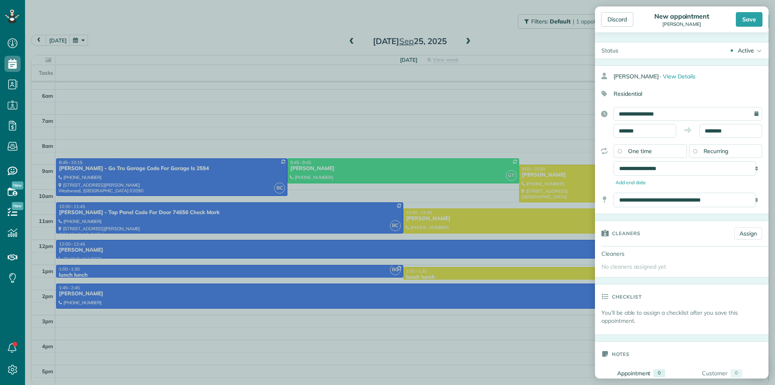
click at [664, 151] on div "One time" at bounding box center [649, 151] width 73 height 14
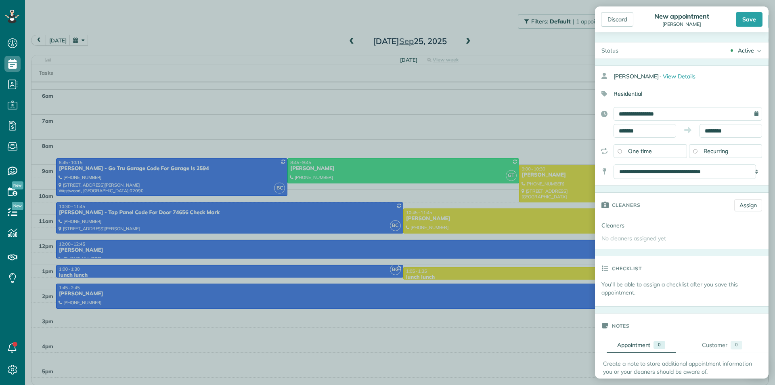
click at [725, 157] on div "Recurring" at bounding box center [725, 151] width 73 height 14
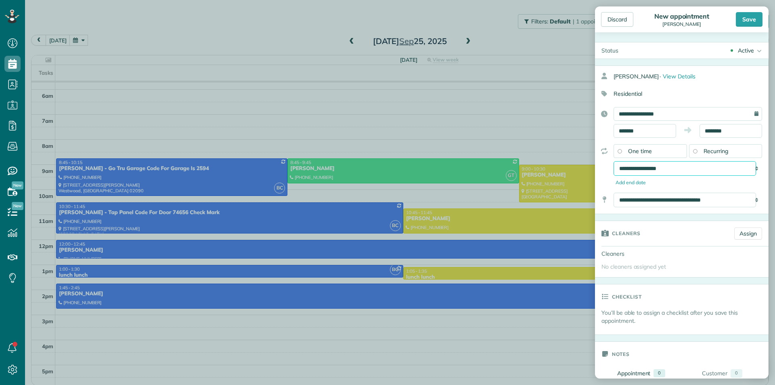
click at [736, 165] on select "**********" at bounding box center [684, 168] width 142 height 15
select select "**********"
click at [613, 161] on select "**********" at bounding box center [684, 168] width 142 height 15
click at [745, 16] on div "Save" at bounding box center [749, 19] width 27 height 15
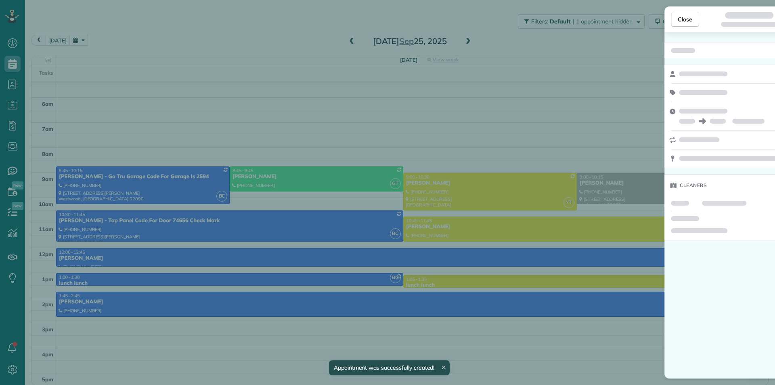
scroll to position [60, 0]
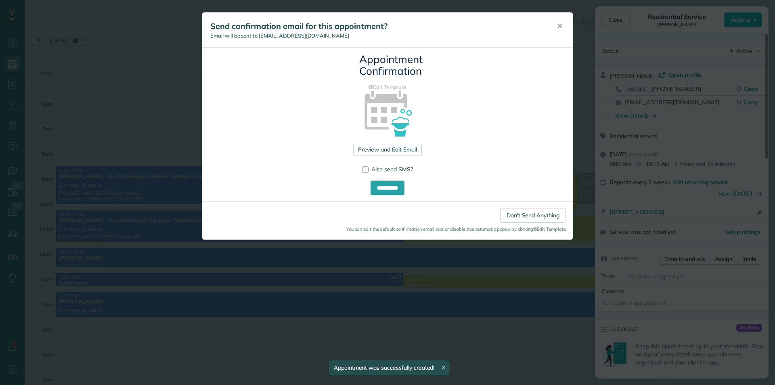
click at [416, 266] on div "**********" at bounding box center [387, 192] width 775 height 385
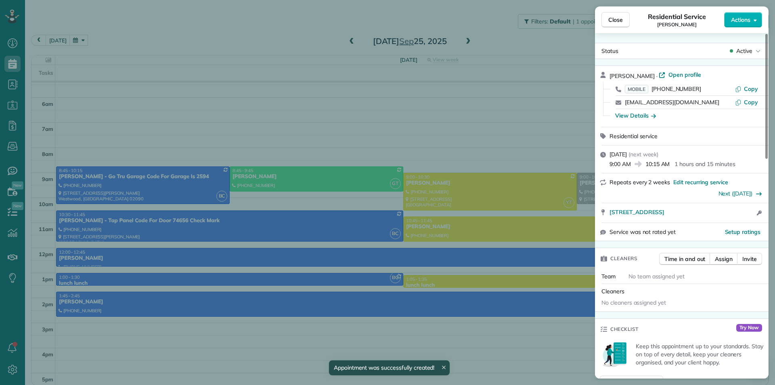
click at [436, 275] on div "Close Residential Service Christine Devine Actions Status Active Christine Devi…" at bounding box center [387, 192] width 775 height 385
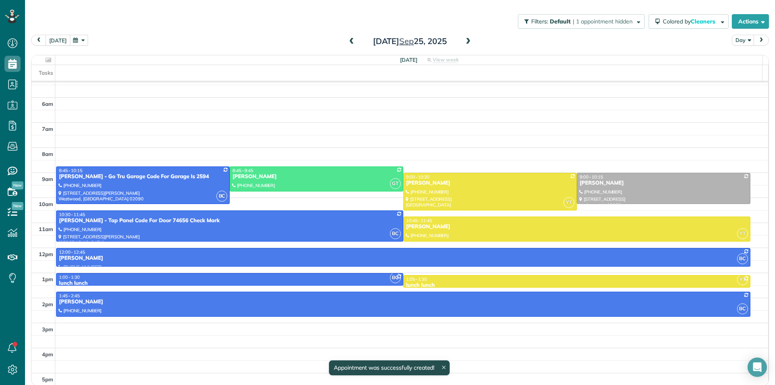
click at [54, 42] on button "[DATE]" at bounding box center [58, 40] width 25 height 11
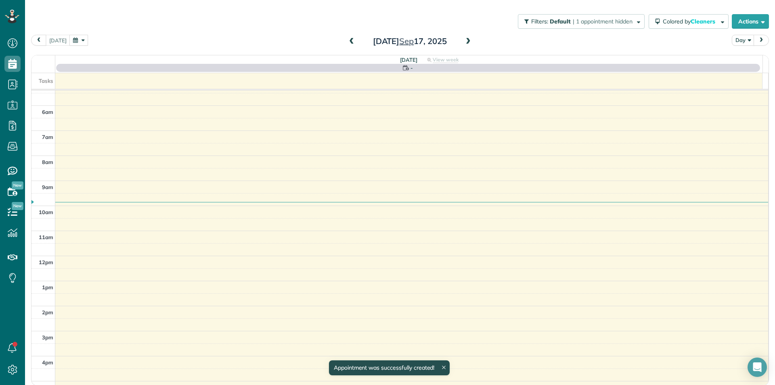
scroll to position [68, 0]
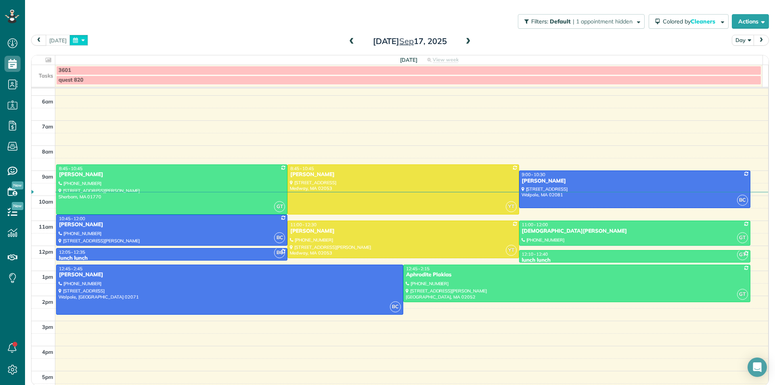
click at [80, 37] on button "button" at bounding box center [78, 40] width 19 height 11
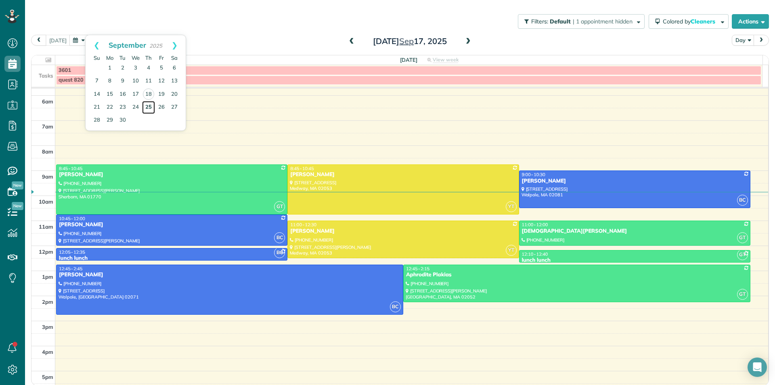
click at [151, 107] on link "25" at bounding box center [148, 107] width 13 height 13
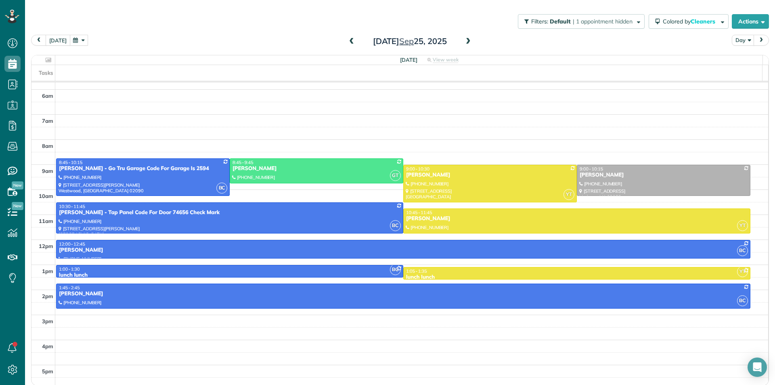
click at [61, 41] on button "[DATE]" at bounding box center [58, 40] width 25 height 11
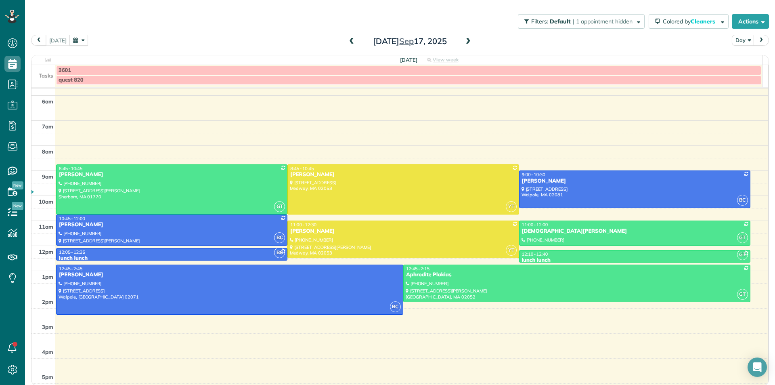
click at [465, 44] on span at bounding box center [468, 41] width 9 height 7
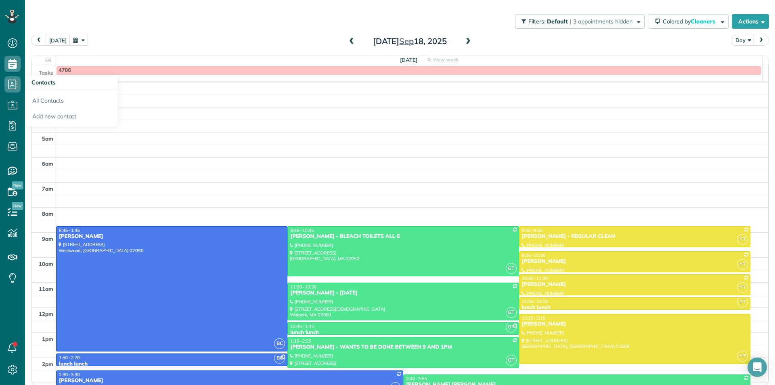
scroll to position [68, 0]
